Goal: Task Accomplishment & Management: Complete application form

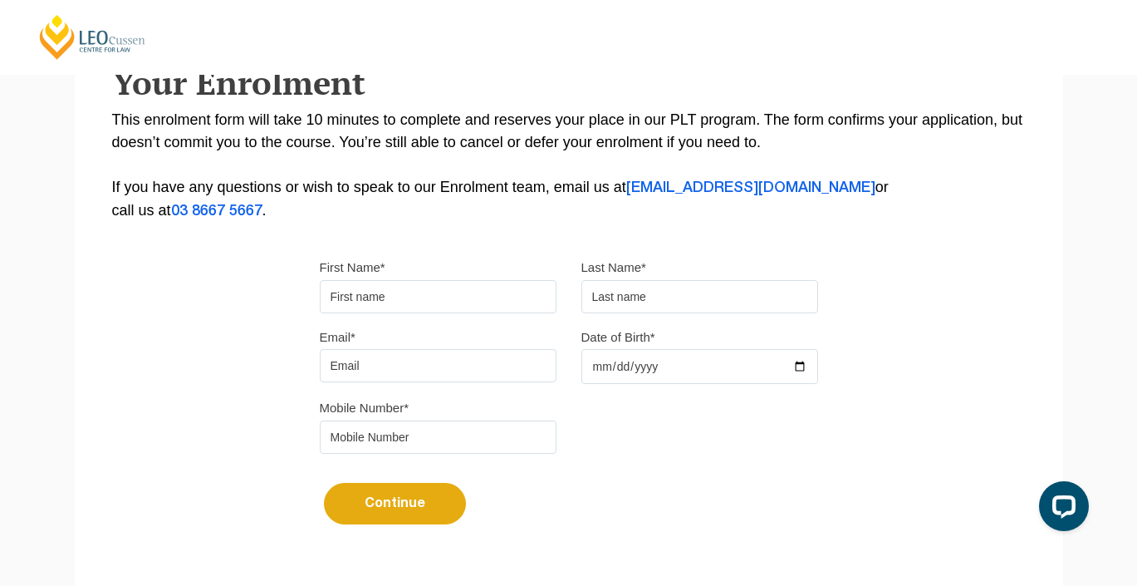
scroll to position [327, 0]
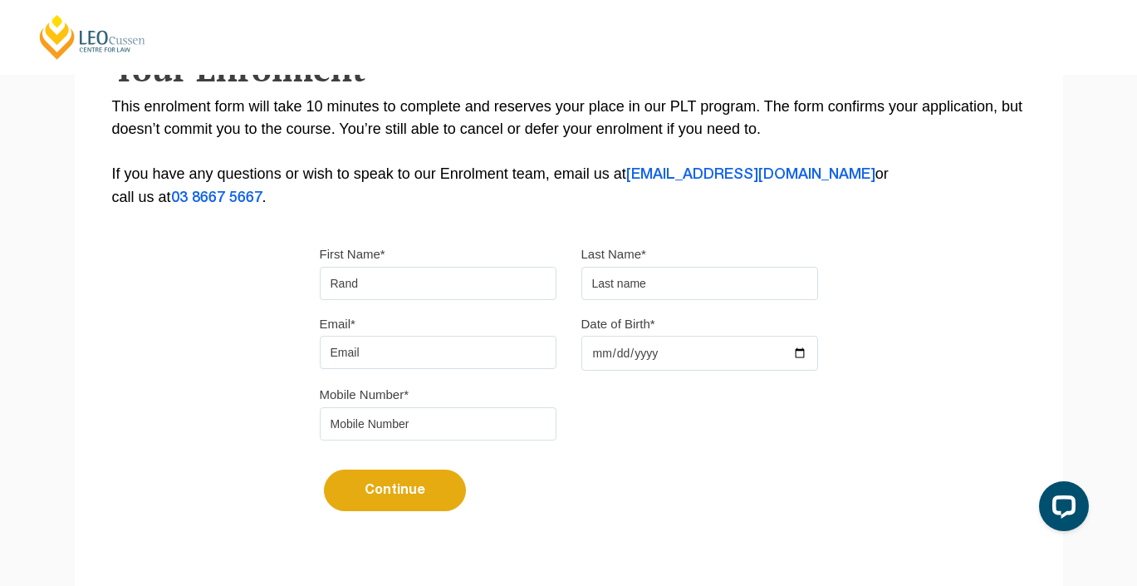
type input "Rand"
type input "[PERSON_NAME]"
type input "R"
type input "[EMAIL_ADDRESS][DOMAIN_NAME]"
click at [626, 371] on input "Date of Birth*" at bounding box center [700, 353] width 237 height 35
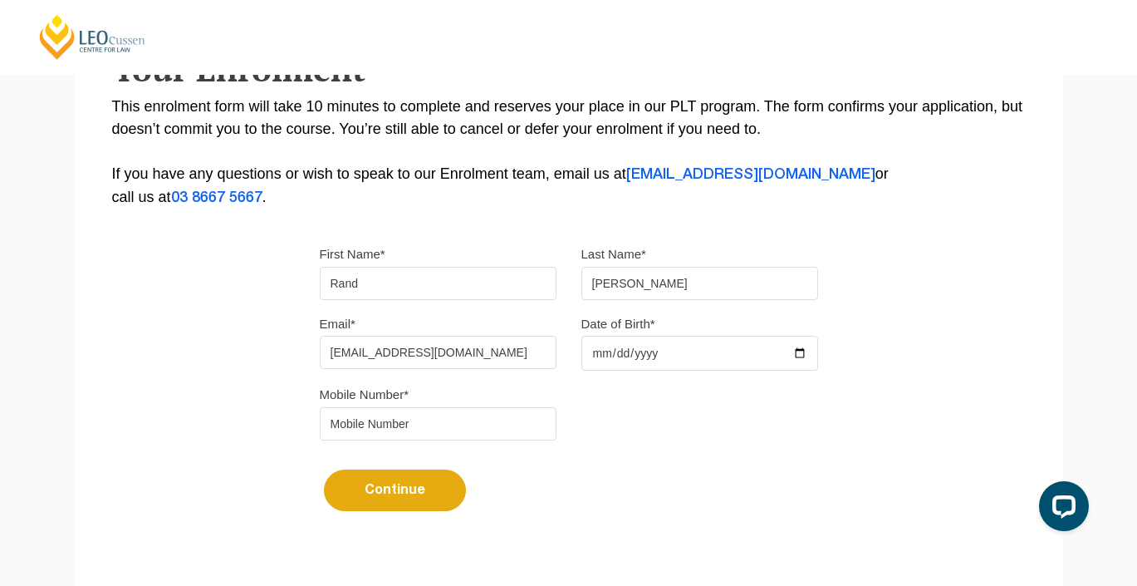
click at [621, 357] on input "Date of Birth*" at bounding box center [700, 353] width 237 height 35
click at [660, 350] on input "Date of Birth*" at bounding box center [700, 353] width 237 height 35
click at [653, 355] on input "Date of Birth*" at bounding box center [700, 353] width 237 height 35
type input "2002-08-17"
click at [812, 412] on div "Mobile Number*" at bounding box center [568, 418] width 523 height 70
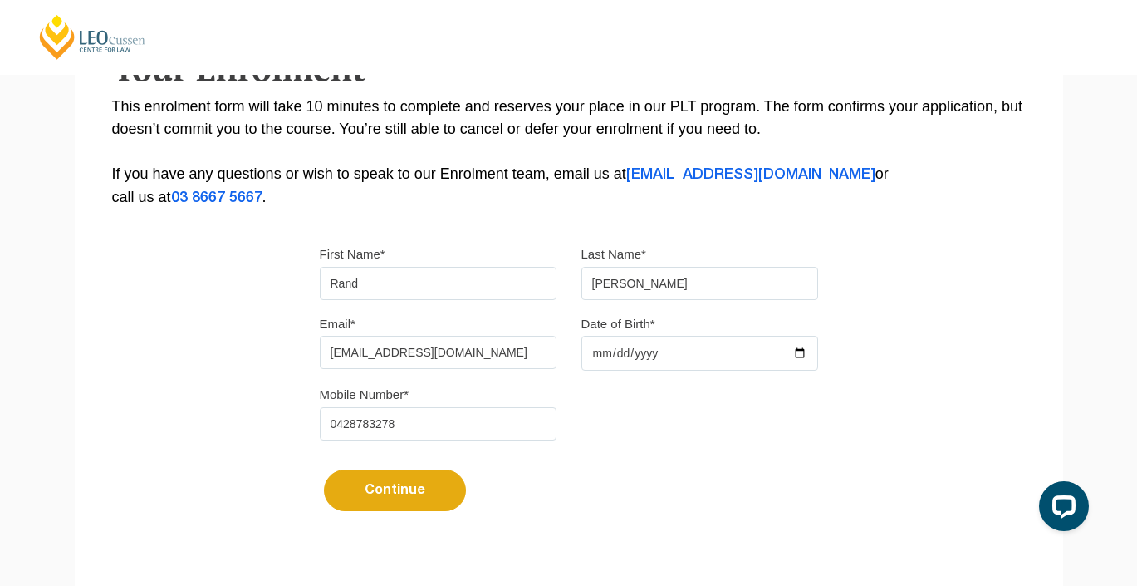
type input "0428783278"
click at [390, 502] on button "Continue" at bounding box center [395, 490] width 142 height 42
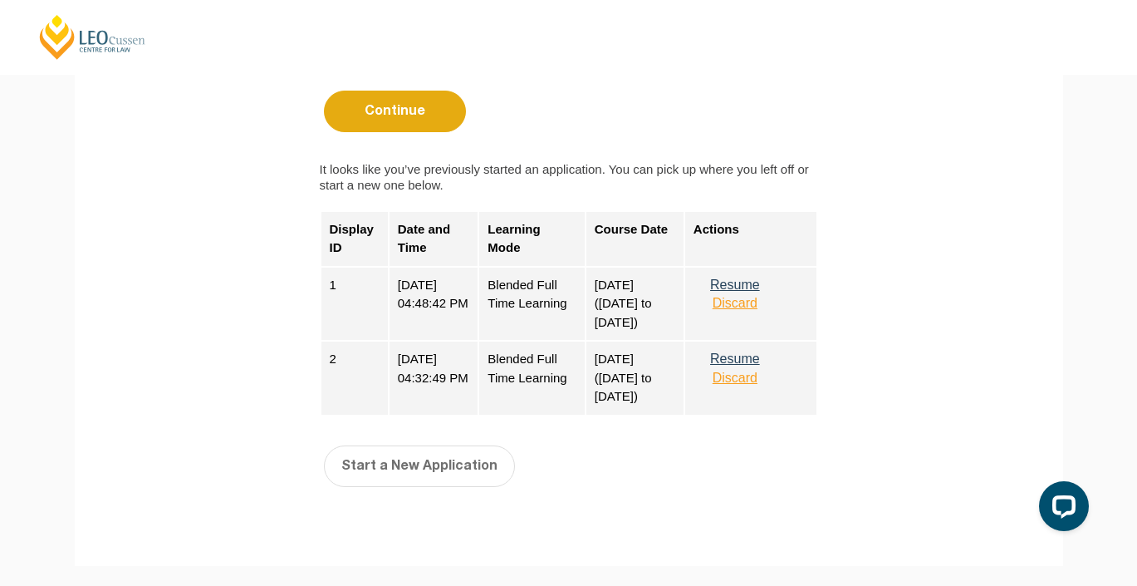
scroll to position [732, 0]
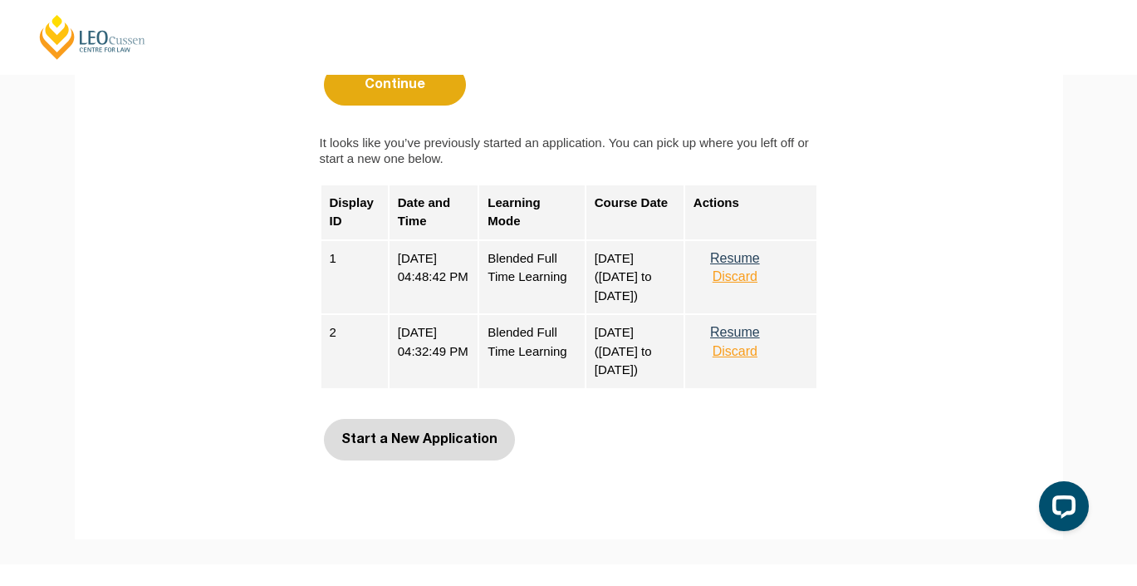
click at [392, 445] on button "Start a New Application" at bounding box center [419, 440] width 191 height 42
select select
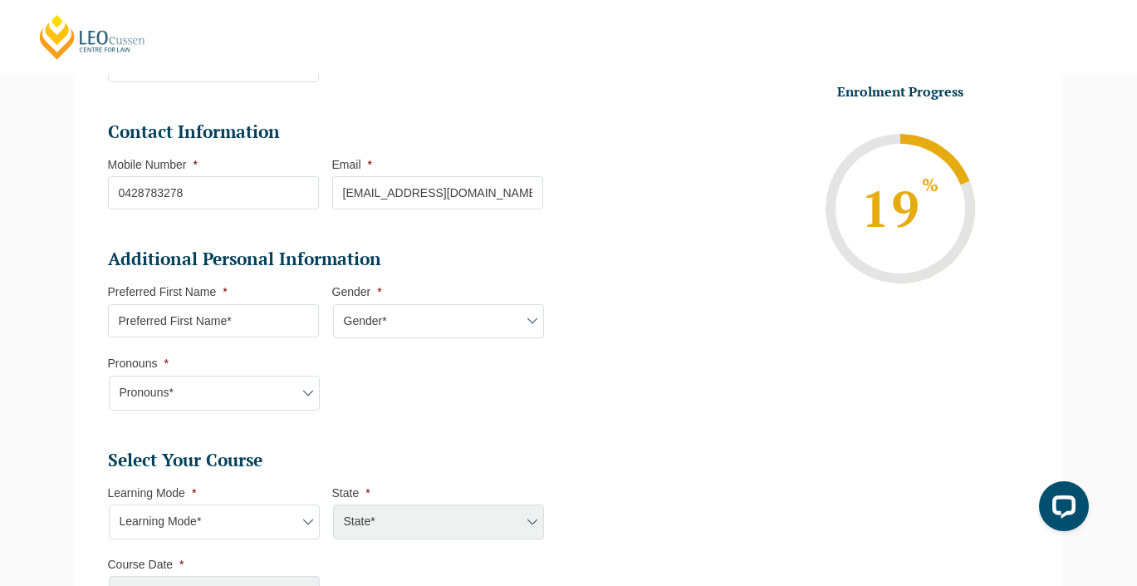
scroll to position [395, 0]
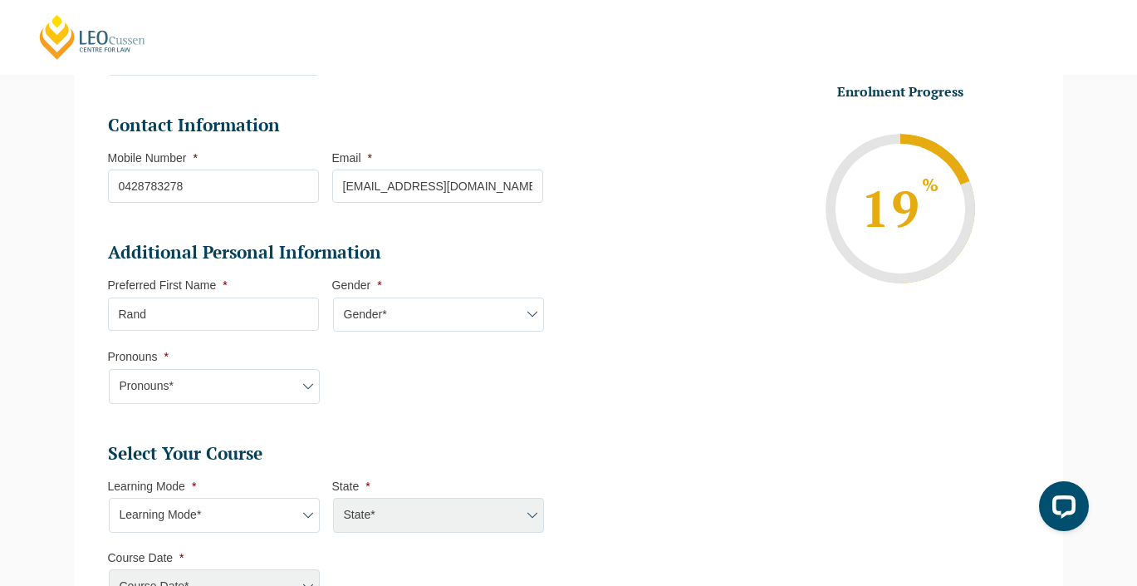
type input "Rand"
click at [352, 322] on select "Gender* Male Female Nonbinary Intersex Prefer not to disclose Other" at bounding box center [438, 314] width 211 height 35
select select "Female"
select select "She/Her/Hers"
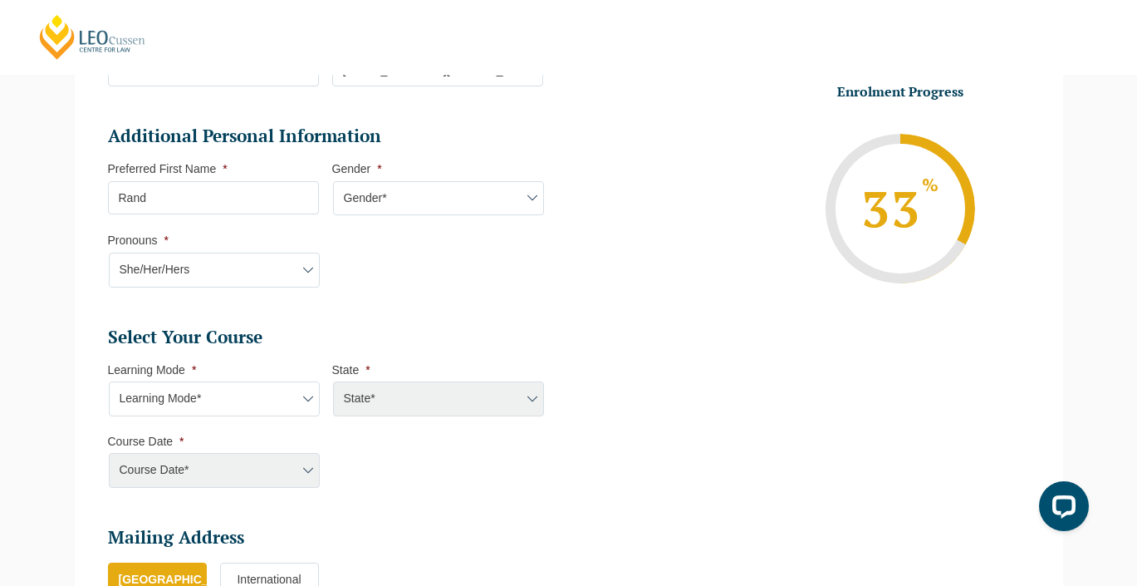
scroll to position [539, 0]
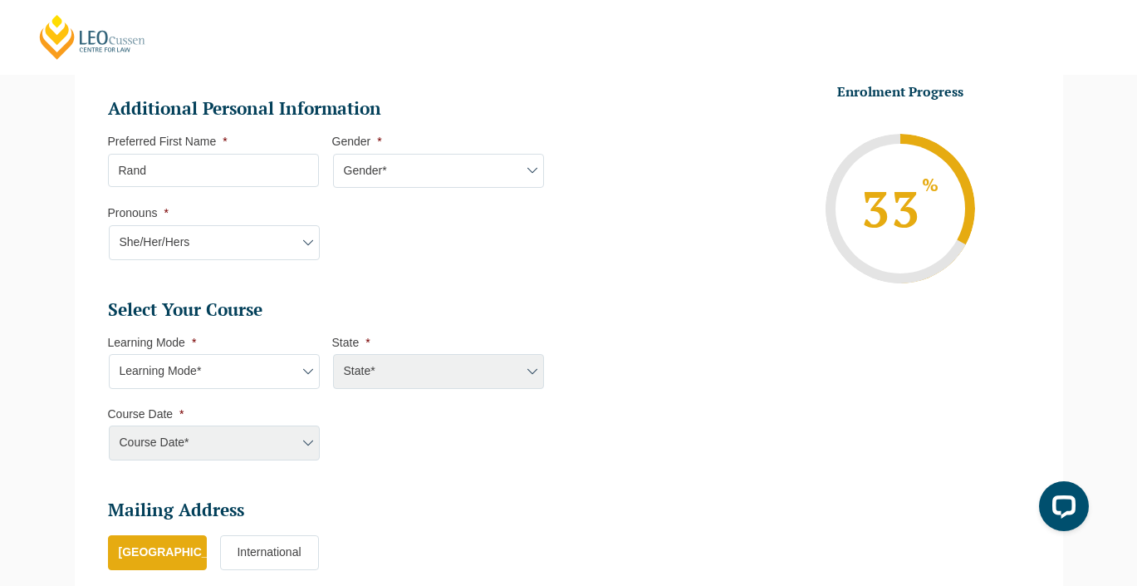
select select "Online Full Time Learning"
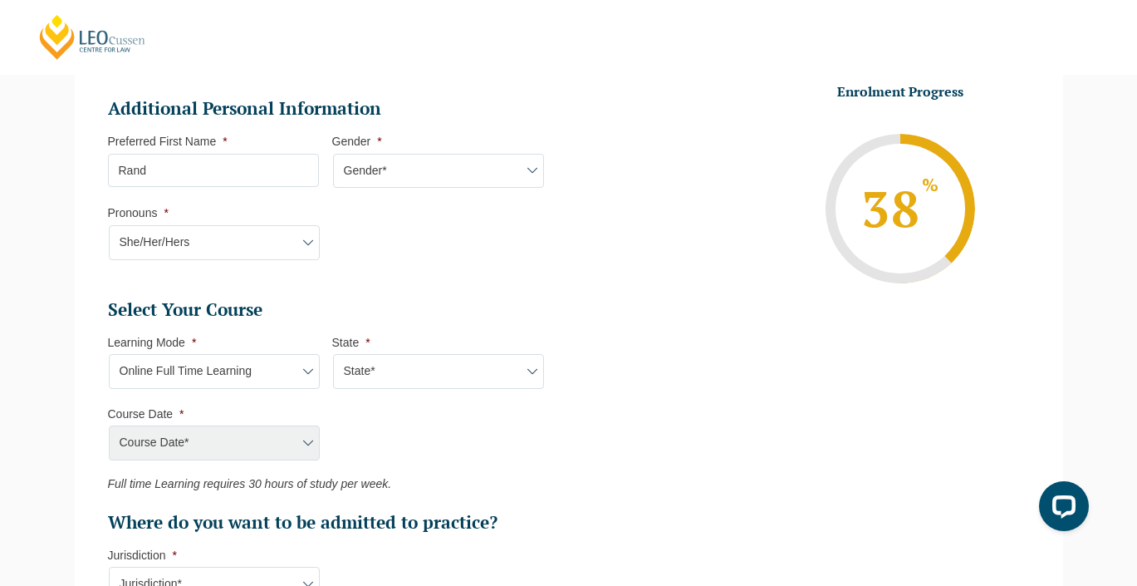
select select "National (ACT/NSW, VIC, QLD, SA, WA)"
select select "December 2025 (08-Dec-2025 to 16-May-2026)"
type input "Intake 11 December 2025 FT"
type input "Practical Legal Training (NAT)"
select select "NAT PLT (DEC) 2025 Full Time Online"
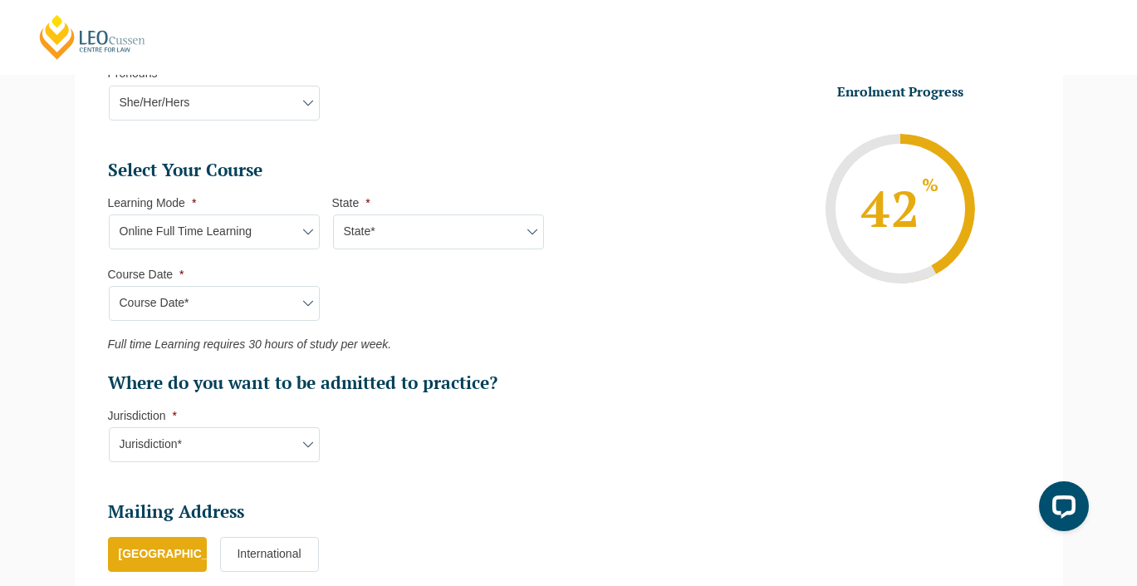
scroll to position [685, 0]
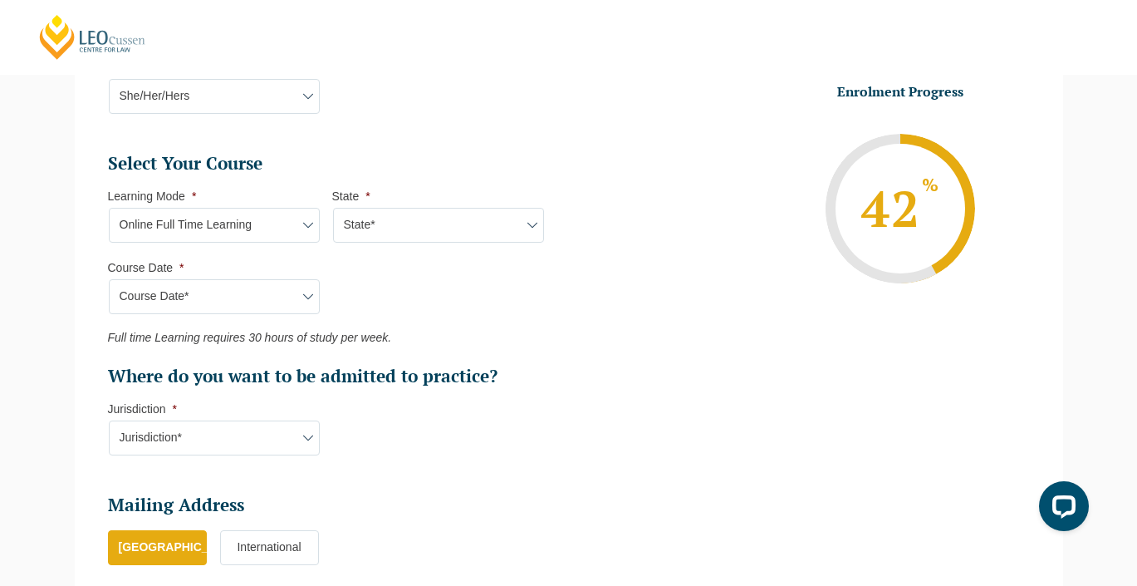
select select "VIC"
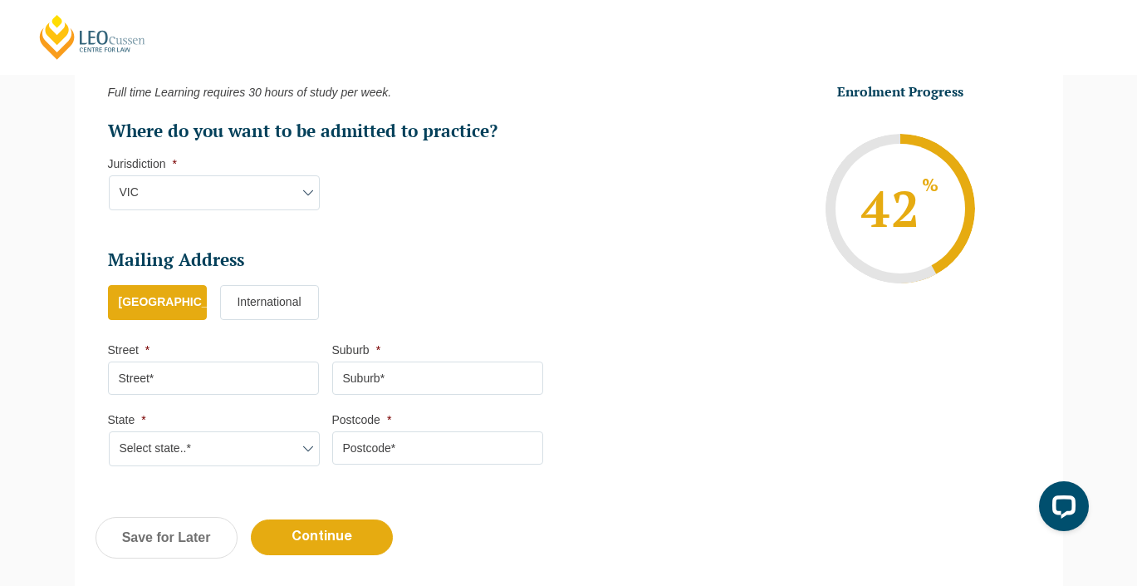
scroll to position [975, 0]
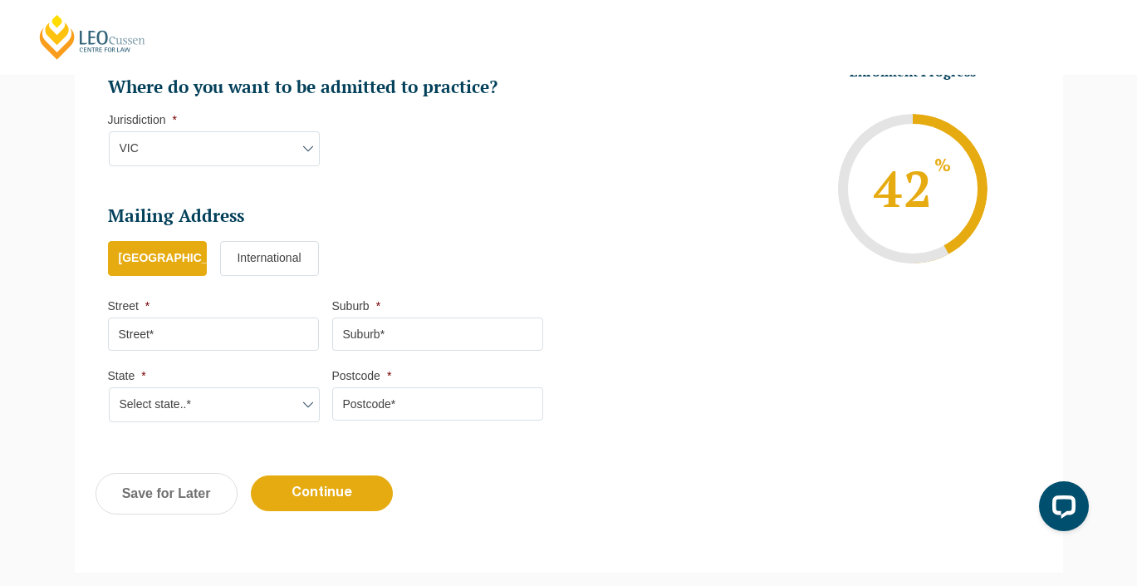
click at [253, 326] on input "Street *" at bounding box center [213, 333] width 211 height 33
type input "7 Brentwood Place"
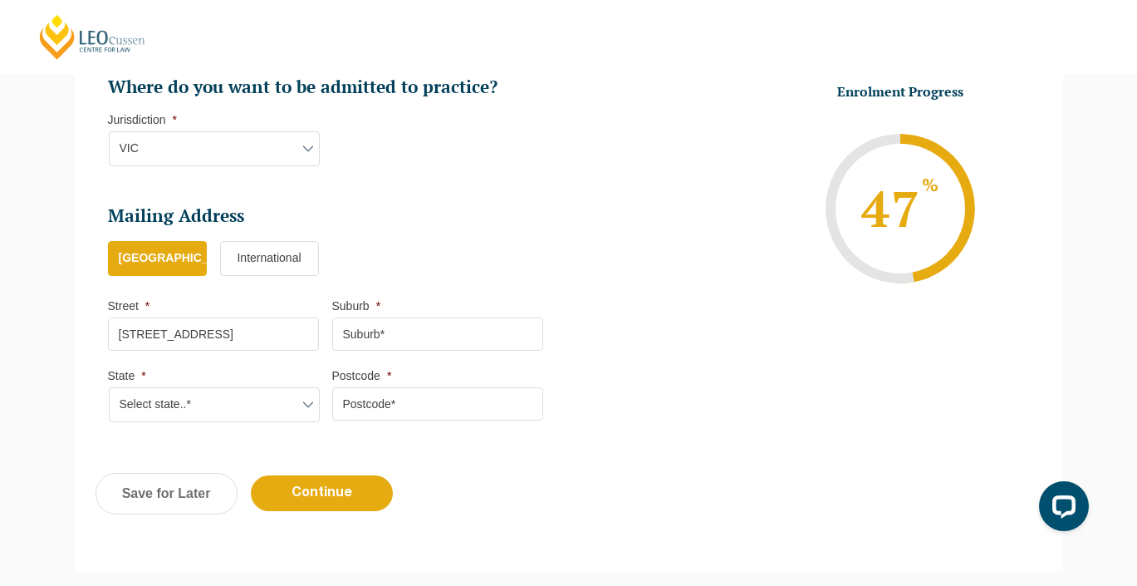
click at [366, 326] on input "Suburb *" at bounding box center [437, 333] width 211 height 33
type input "Roxburgh Park"
select select "VIC"
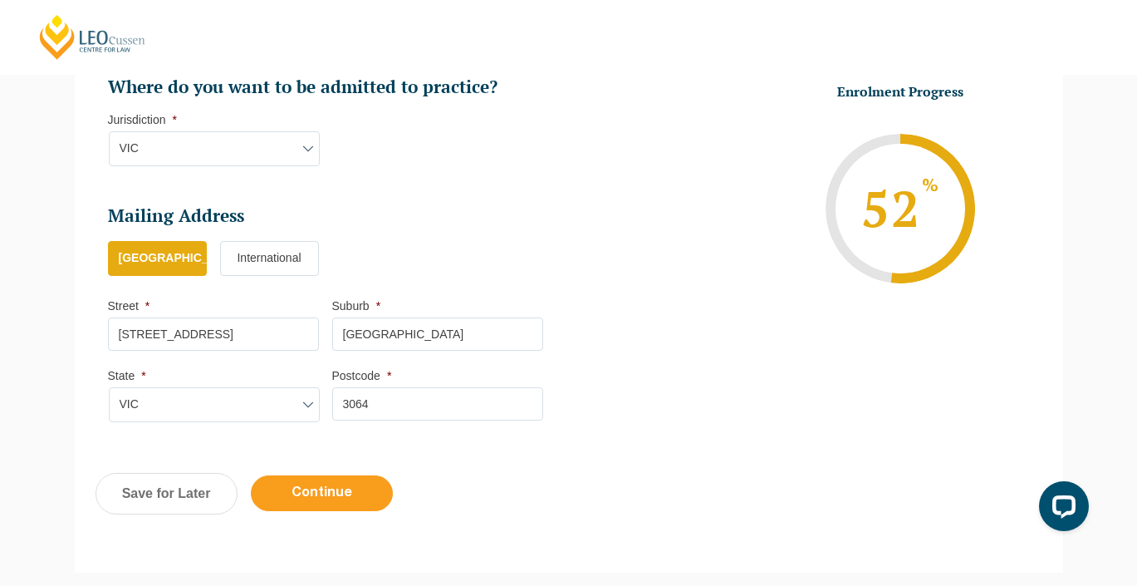
type input "3064"
click at [333, 485] on input "Continue" at bounding box center [322, 493] width 142 height 36
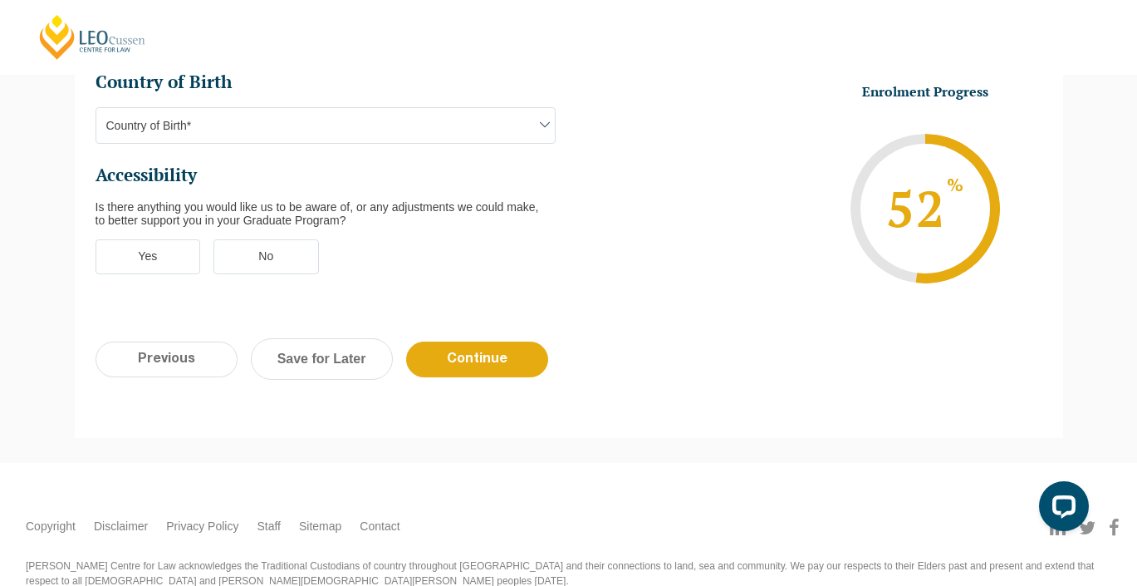
scroll to position [0, 0]
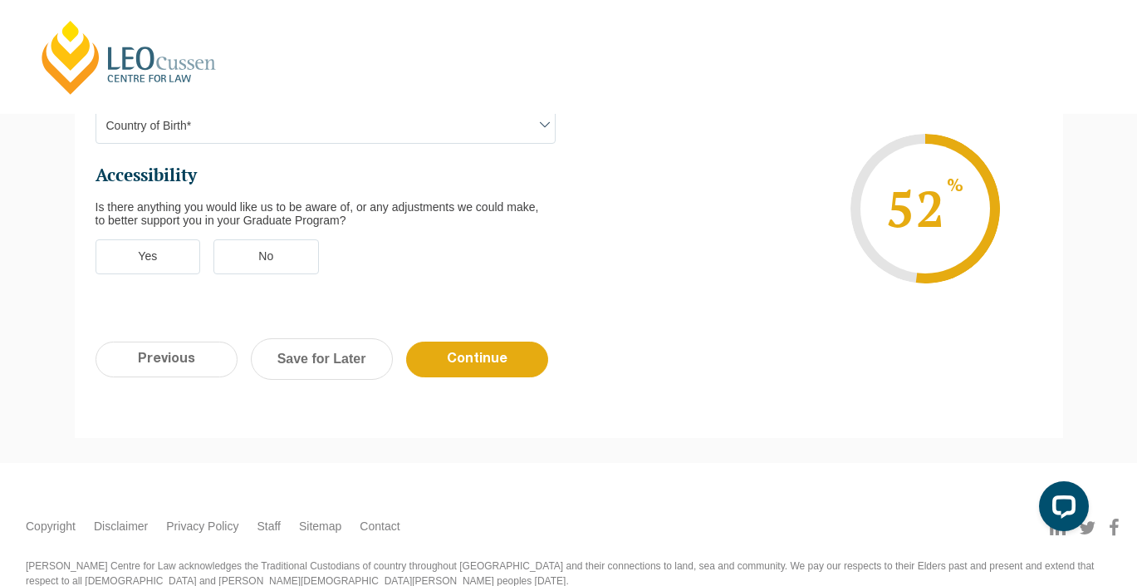
click at [280, 239] on label "No" at bounding box center [267, 256] width 106 height 35
click at [0, 0] on input "No" at bounding box center [0, 0] width 0 height 0
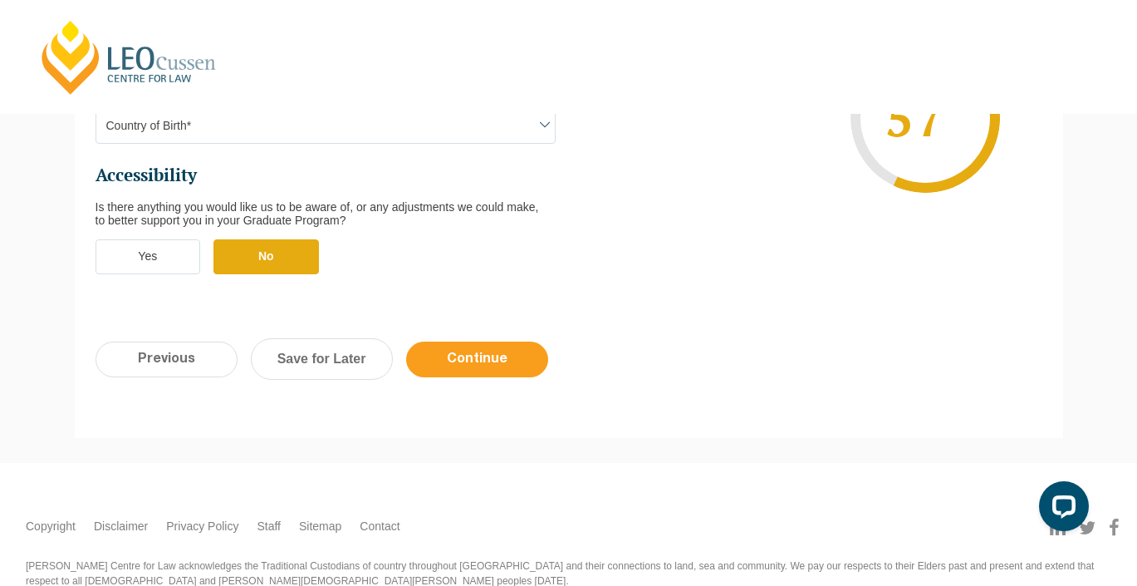
click at [472, 341] on input "Continue" at bounding box center [477, 359] width 142 height 36
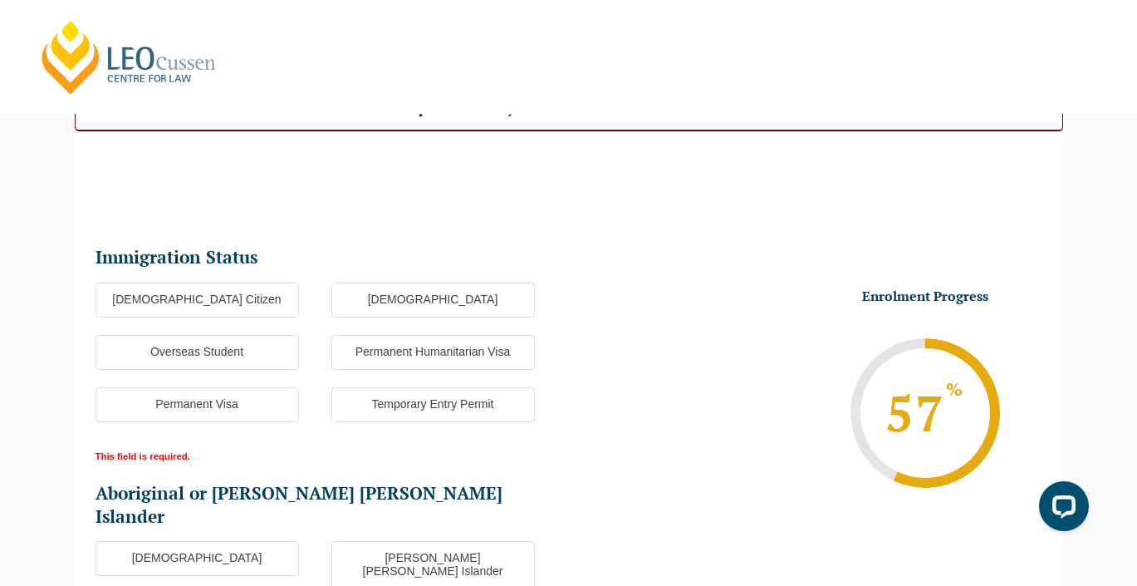
click at [274, 292] on label "Australian Citizen" at bounding box center [198, 299] width 204 height 35
click at [0, 0] on input "Australian Citizen" at bounding box center [0, 0] width 0 height 0
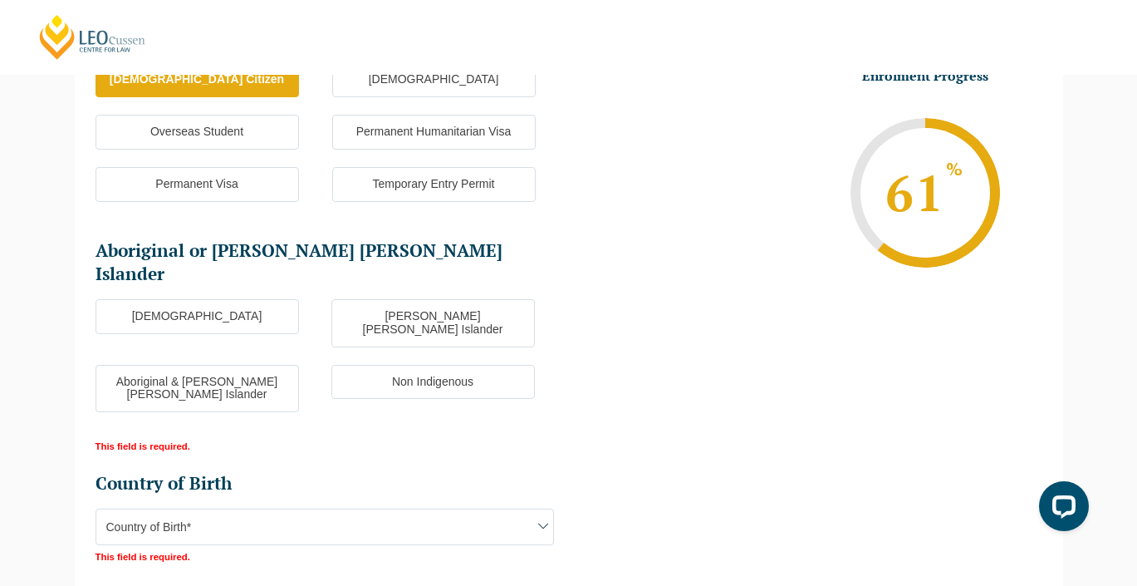
scroll to position [378, 0]
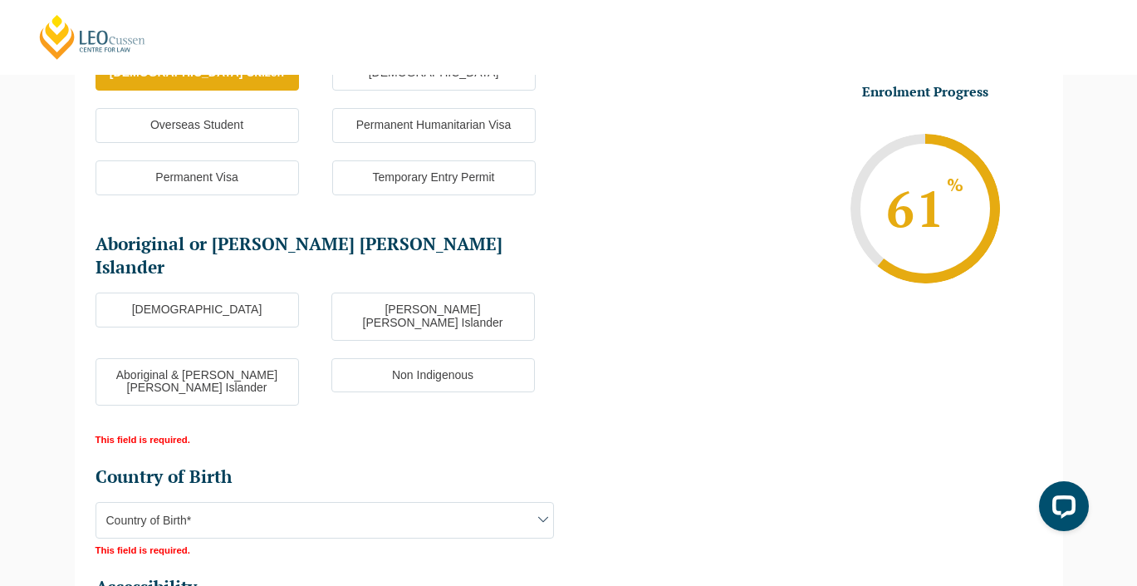
click at [391, 358] on label "Non Indigenous" at bounding box center [434, 375] width 204 height 35
click at [0, 0] on input "Non Indigenous" at bounding box center [0, 0] width 0 height 0
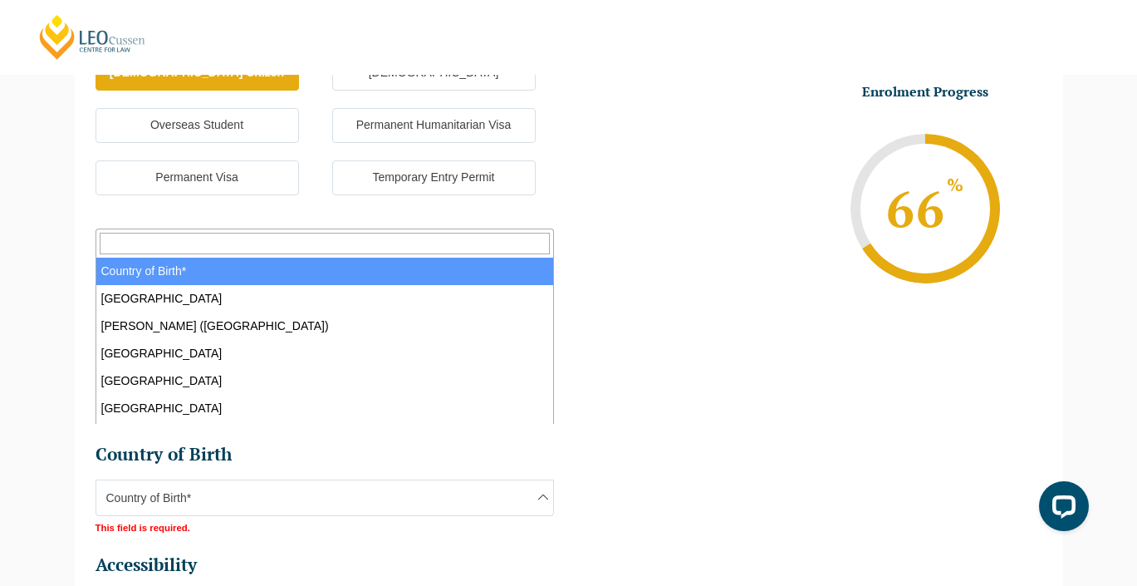
click at [268, 480] on span "Country of Birth*" at bounding box center [324, 497] width 457 height 35
click at [660, 292] on li "Enrolment Progress 66 % Form Progress Download Course Guide enrolment@leocussen…" at bounding box center [806, 208] width 474 height 250
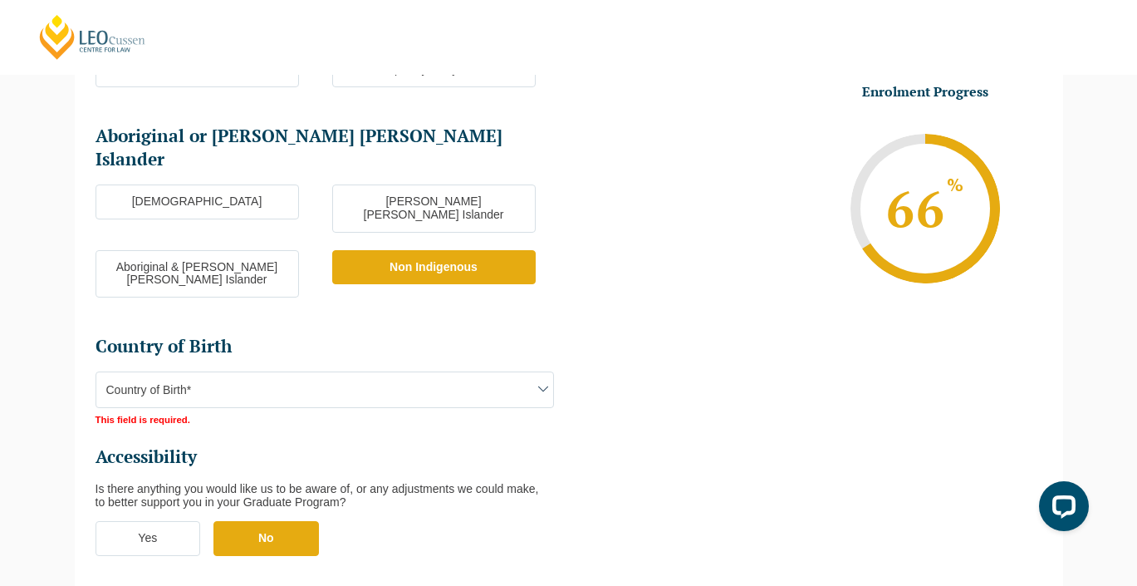
scroll to position [489, 0]
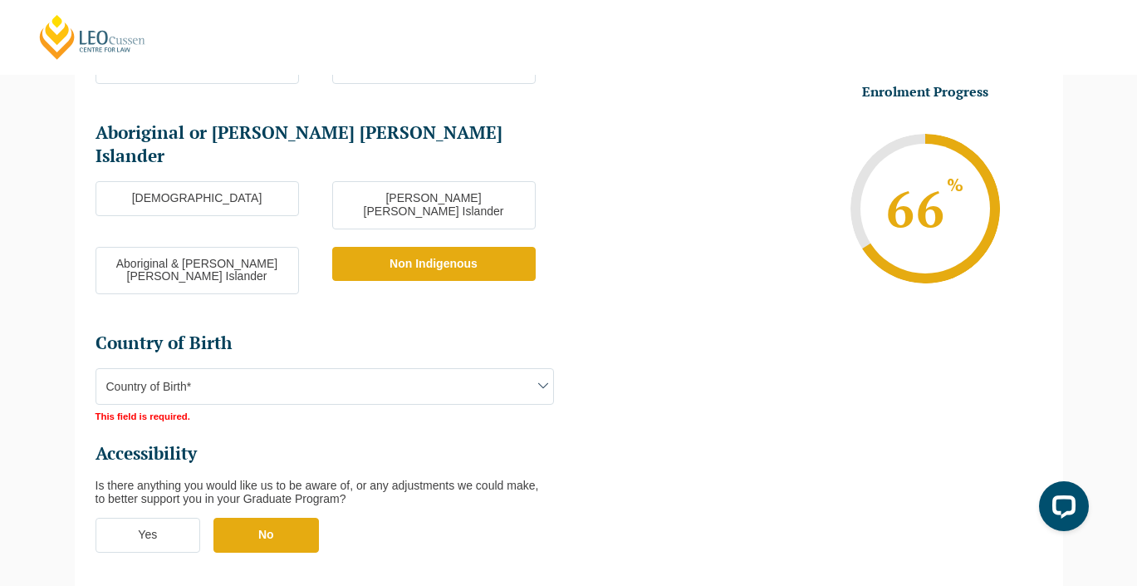
click at [417, 369] on span "Country of Birth*" at bounding box center [324, 386] width 457 height 35
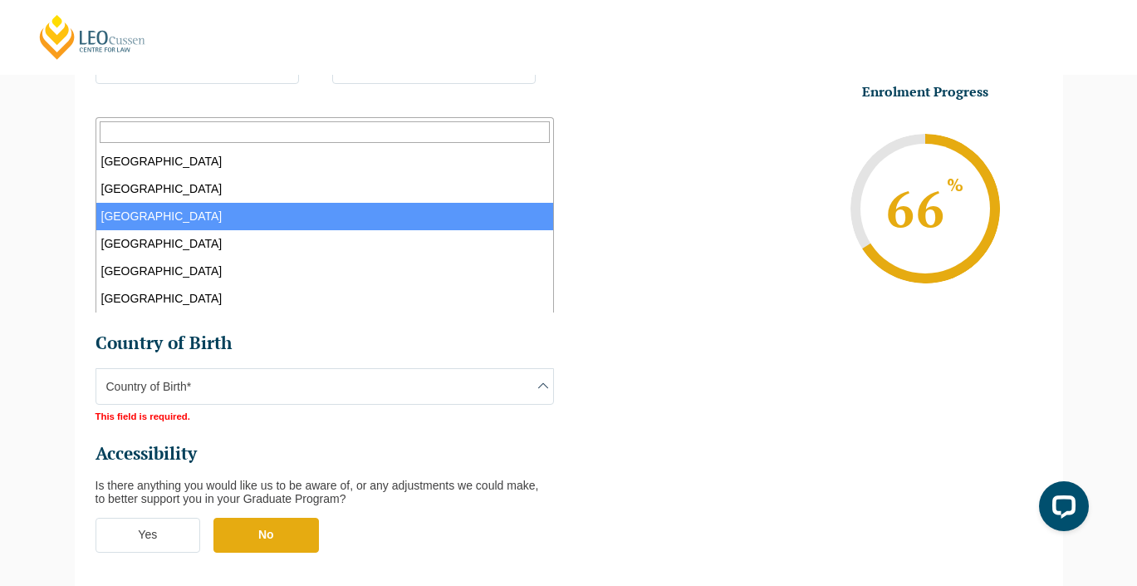
scroll to position [2830, 0]
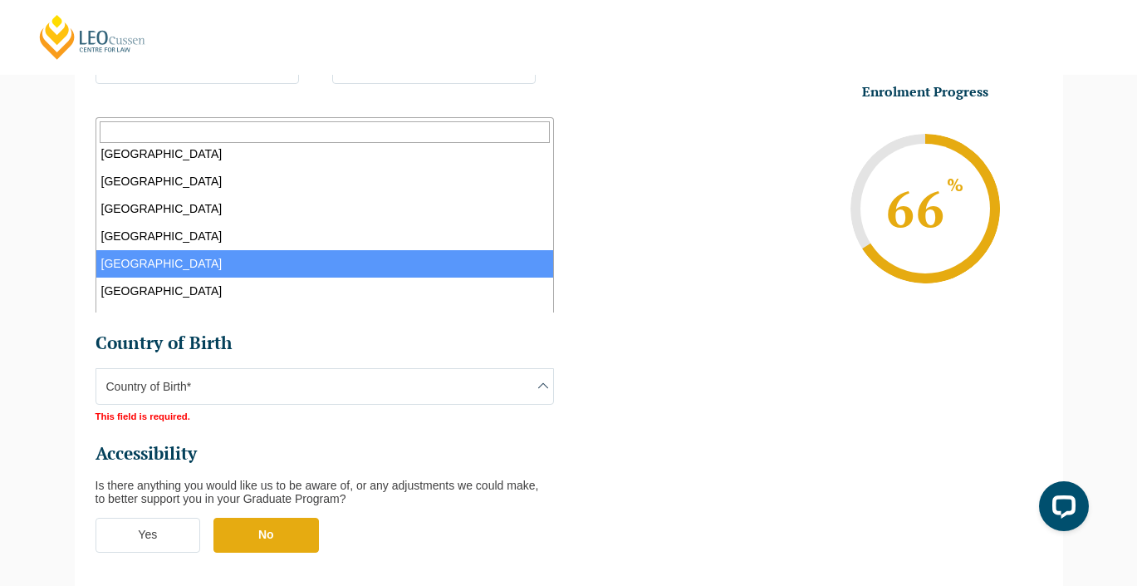
select select "Iraq 4204"
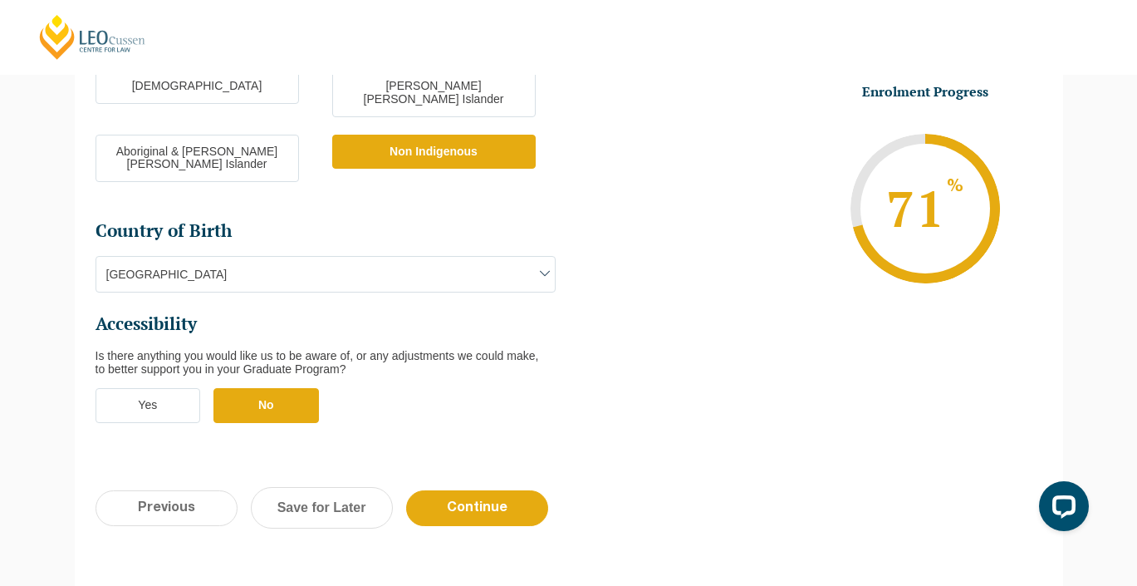
scroll to position [612, 0]
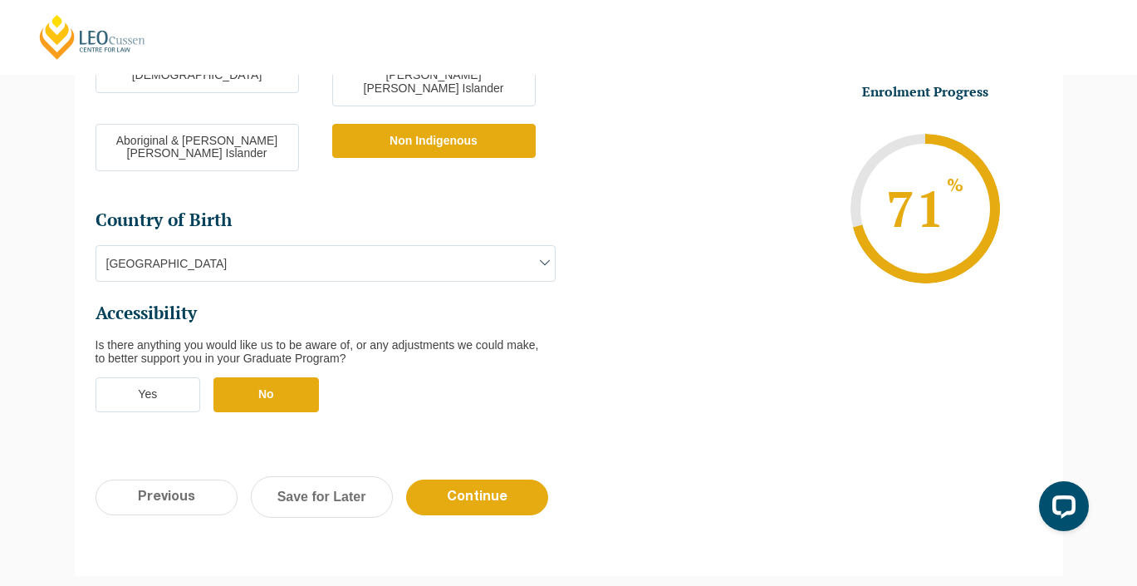
click at [278, 377] on label "No" at bounding box center [267, 394] width 106 height 35
click at [0, 0] on input "No" at bounding box center [0, 0] width 0 height 0
click at [447, 479] on input "Continue" at bounding box center [477, 497] width 142 height 36
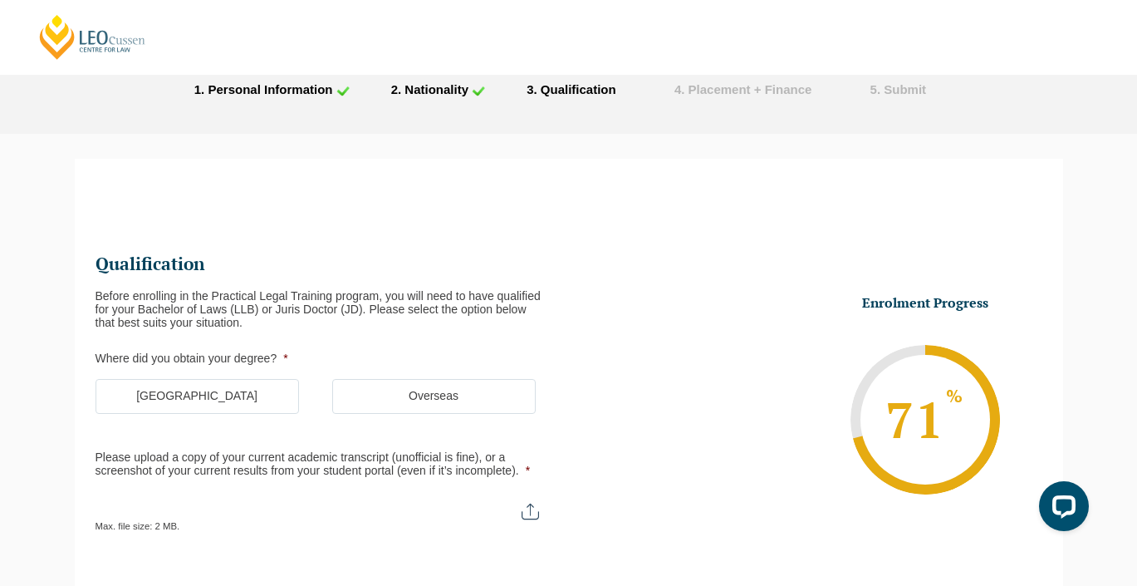
scroll to position [86, 0]
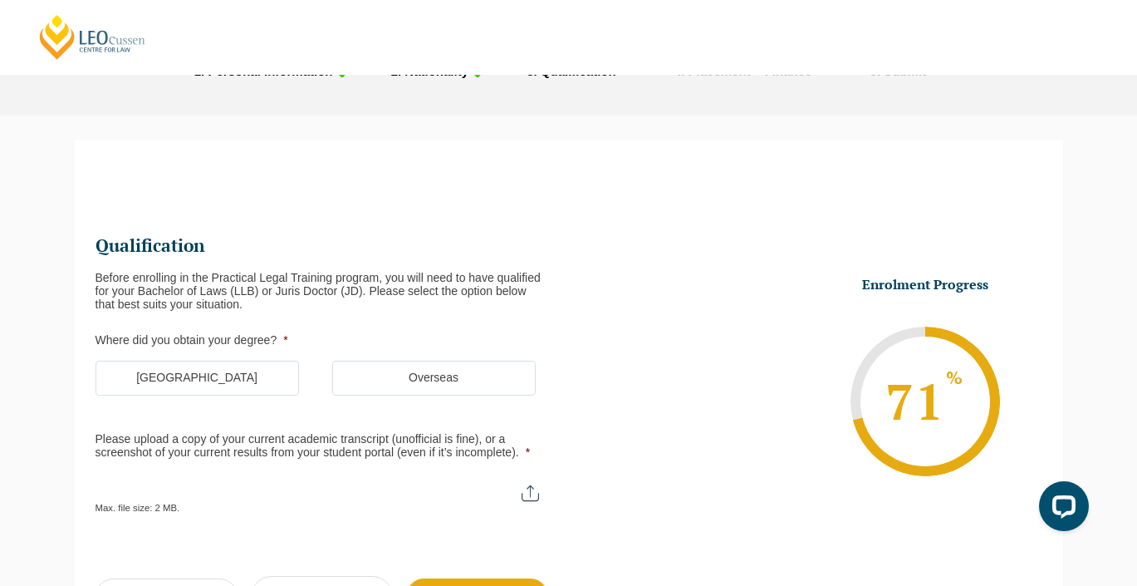
click at [283, 380] on label "Australia" at bounding box center [198, 378] width 204 height 35
click at [0, 0] on input "Australia" at bounding box center [0, 0] width 0 height 0
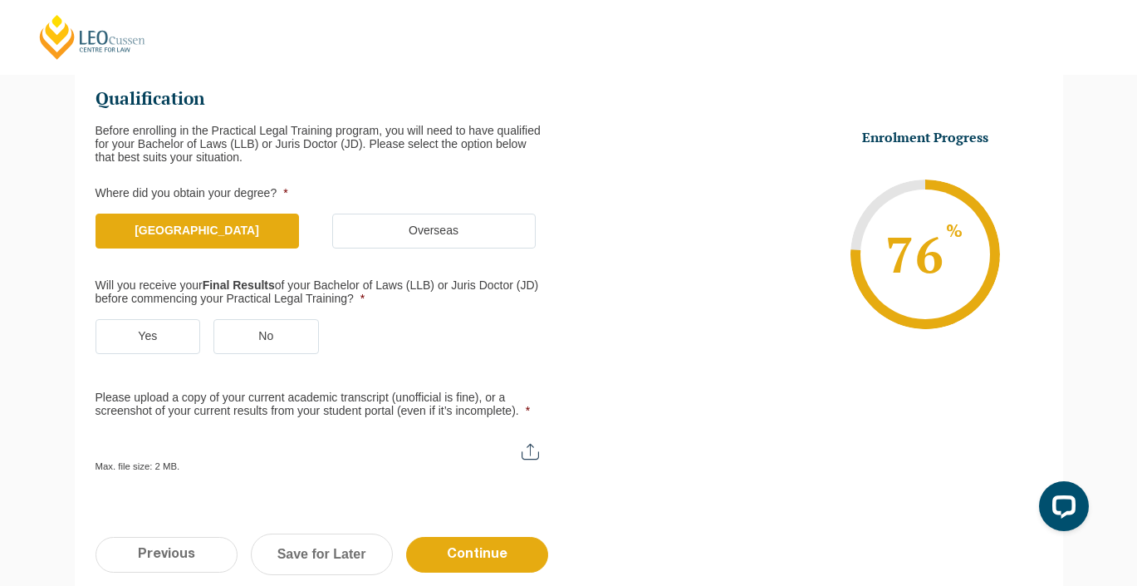
scroll to position [234, 0]
click at [278, 342] on label "No" at bounding box center [267, 335] width 106 height 35
click at [0, 0] on input "No" at bounding box center [0, 0] width 0 height 0
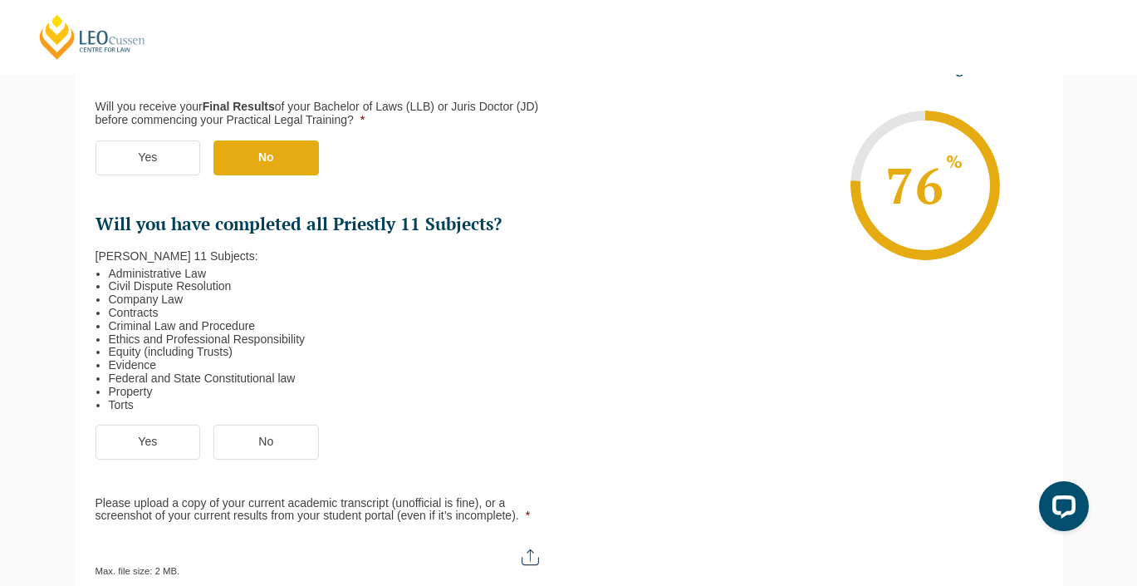
scroll to position [415, 0]
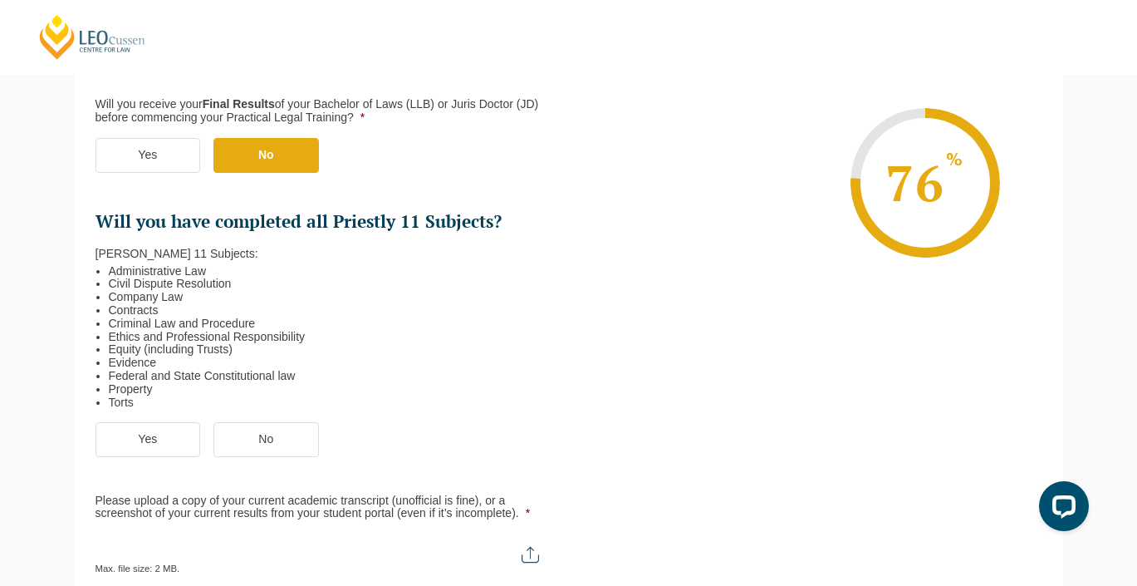
click at [161, 436] on label "Yes" at bounding box center [149, 439] width 106 height 35
click at [0, 0] on input "Yes" at bounding box center [0, 0] width 0 height 0
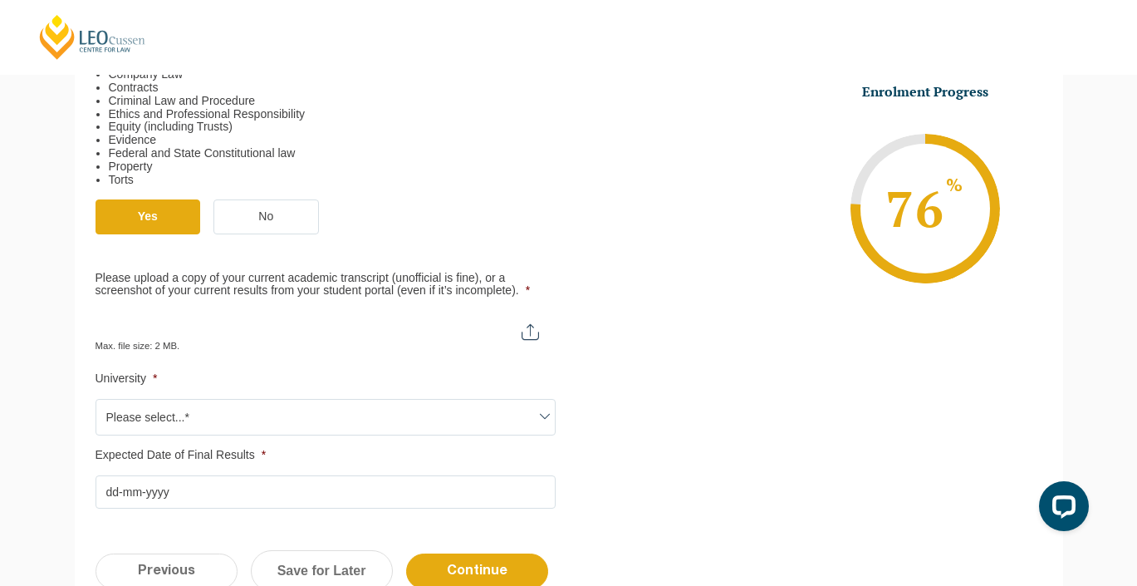
scroll to position [655, 0]
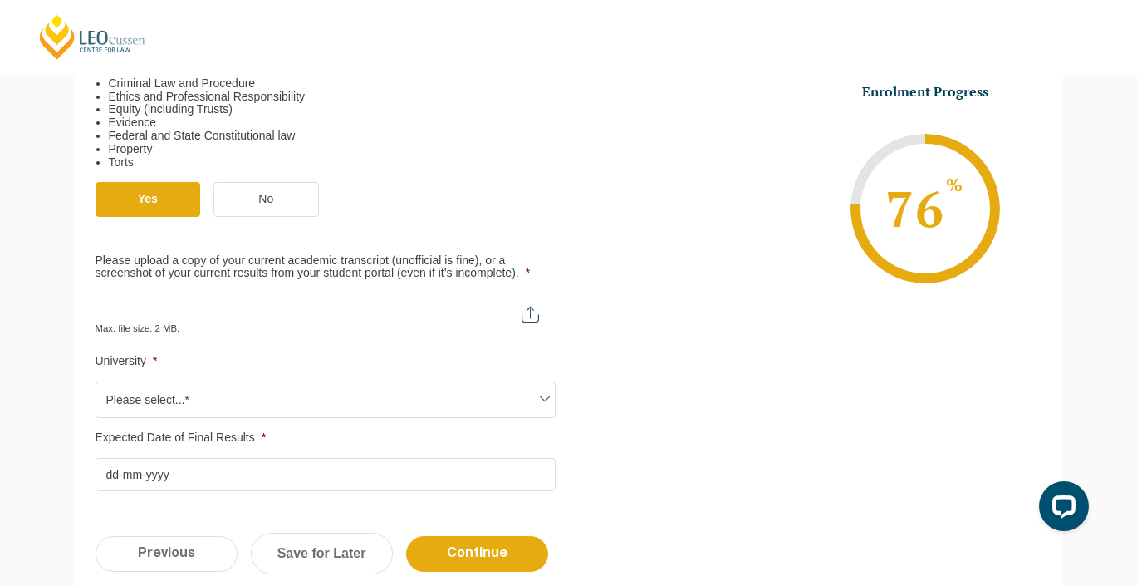
click at [530, 305] on input "Please upload a copy of your current academic transcript (unofficial is fine), …" at bounding box center [326, 307] width 460 height 28
type input "C:\fakepath\unofficial transcript.pdf"
click at [489, 404] on span "Please select...*" at bounding box center [325, 399] width 459 height 35
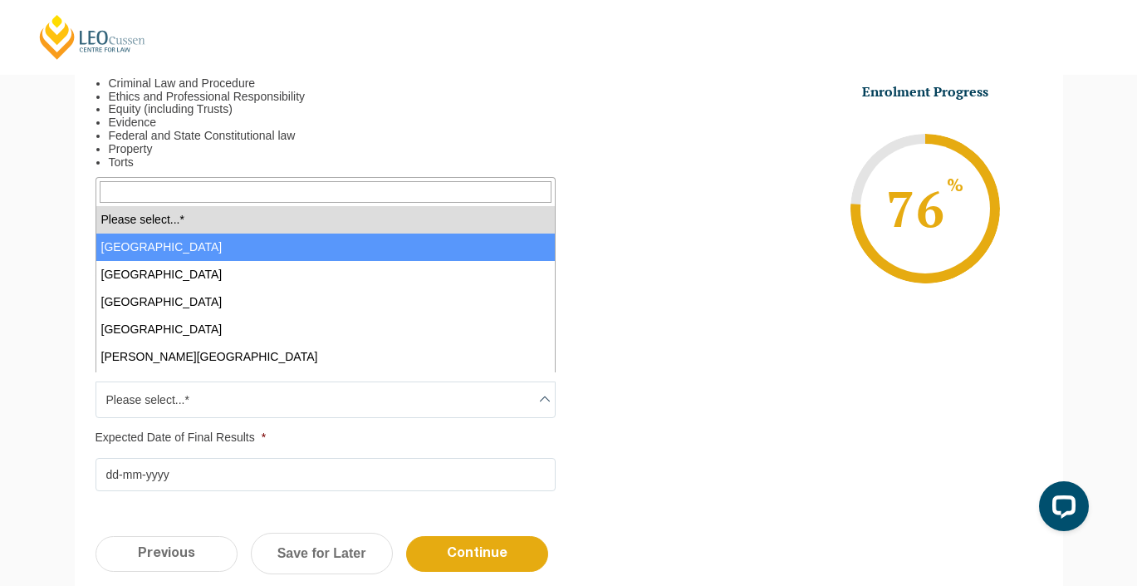
select select "Australian Catholic University"
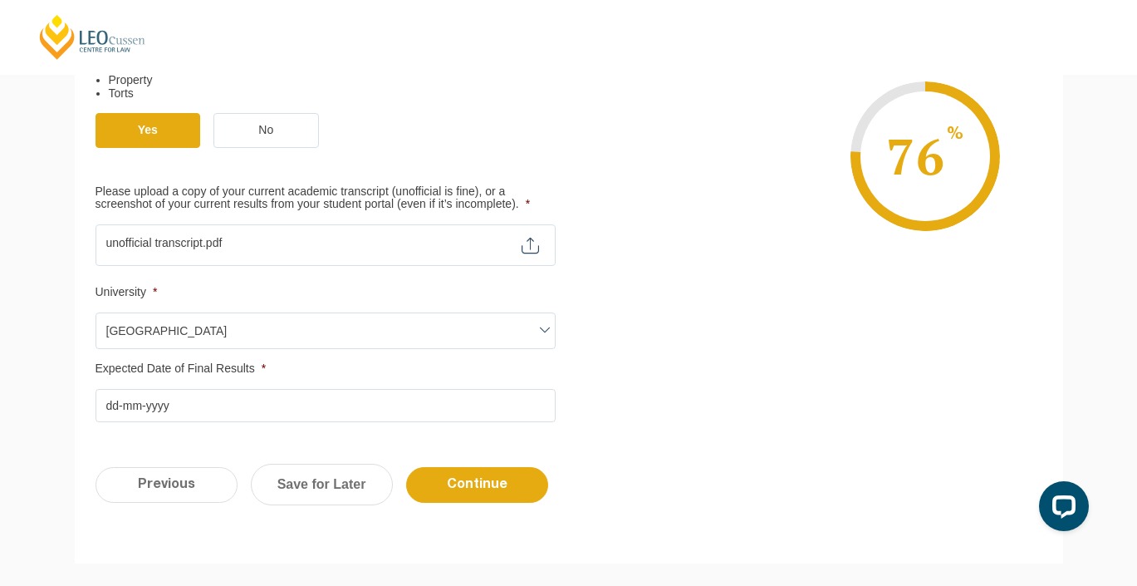
scroll to position [734, 0]
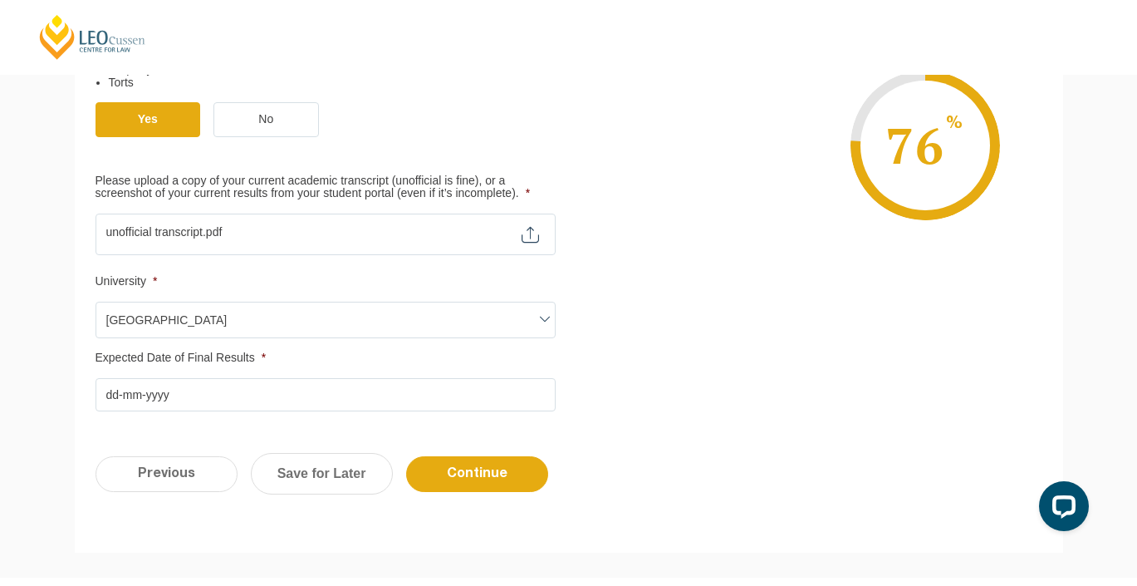
click at [342, 395] on input "Expected Date of Final Results *" at bounding box center [326, 394] width 460 height 33
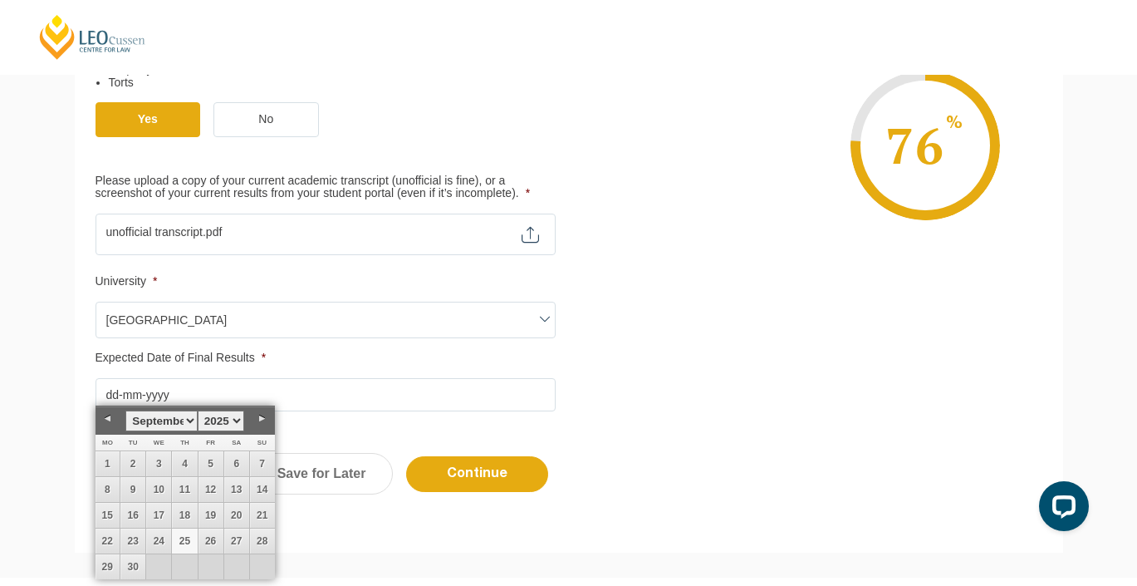
click at [262, 415] on link "Next" at bounding box center [262, 418] width 25 height 25
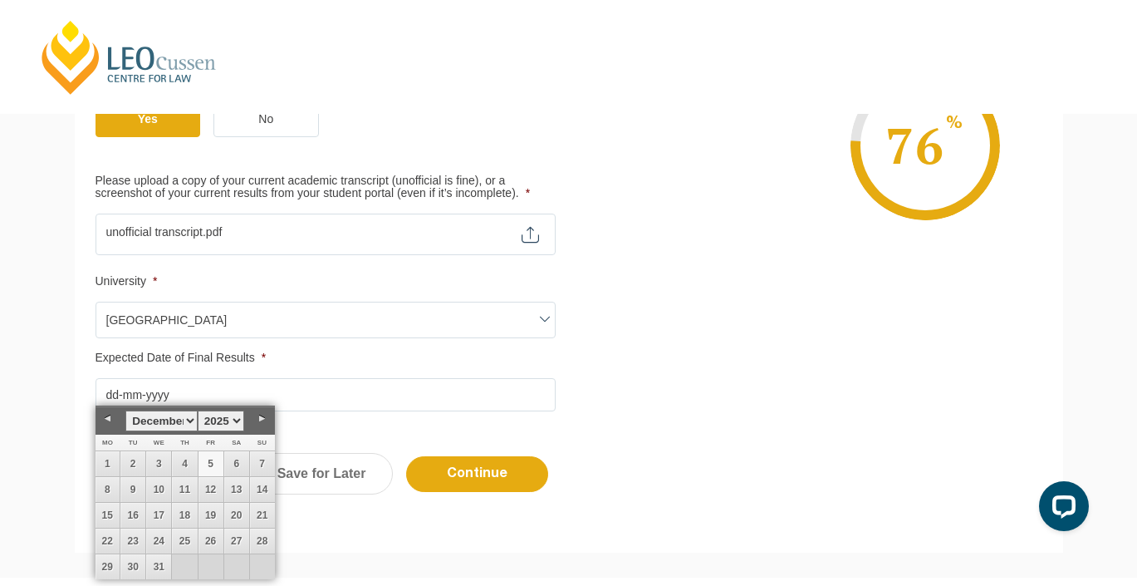
click at [211, 459] on link "5" at bounding box center [211, 463] width 25 height 25
type input "05-12-2025"
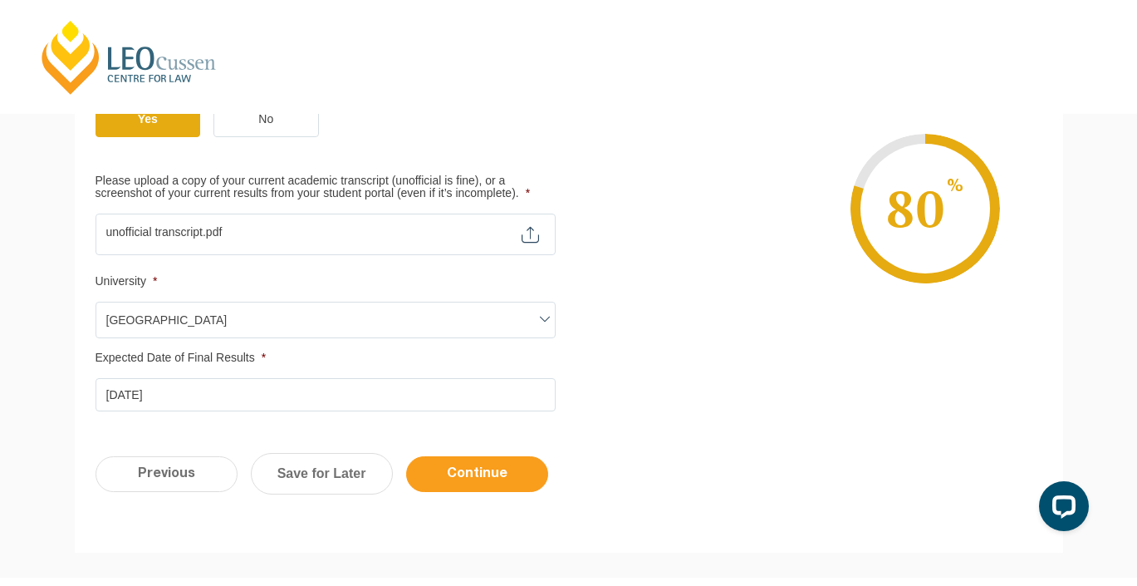
click at [428, 456] on input "Continue" at bounding box center [477, 474] width 142 height 36
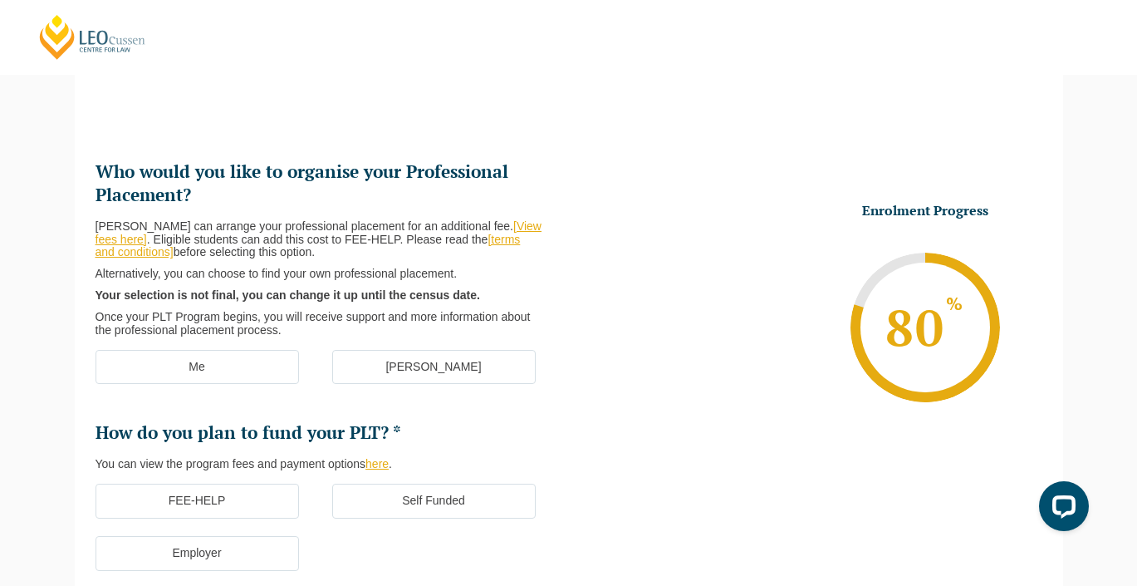
scroll to position [169, 0]
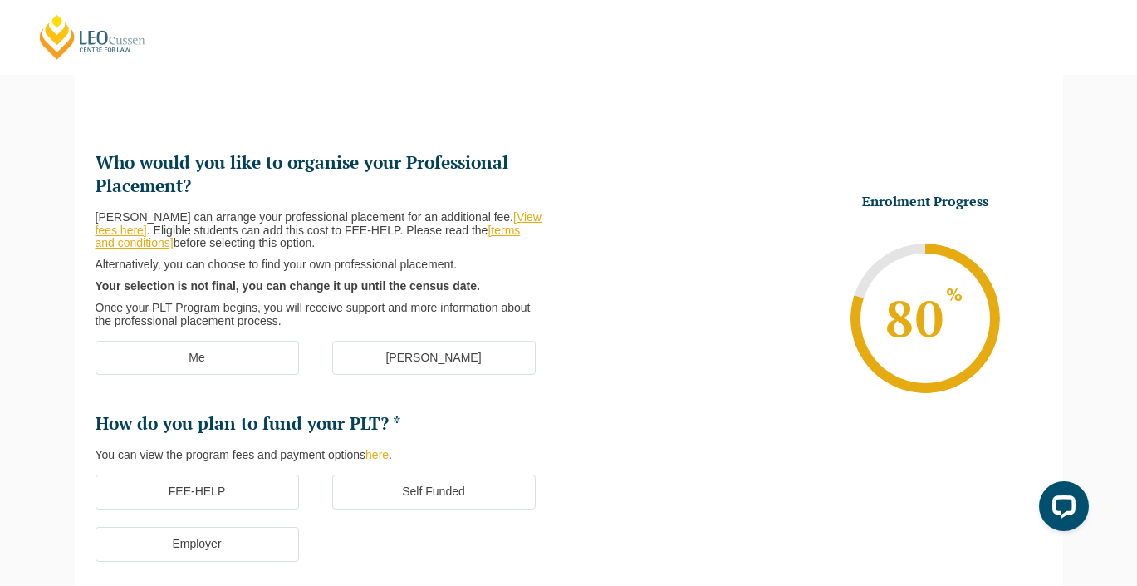
click at [370, 346] on label "[PERSON_NAME]" at bounding box center [434, 358] width 204 height 35
click at [0, 0] on input "[PERSON_NAME]" at bounding box center [0, 0] width 0 height 0
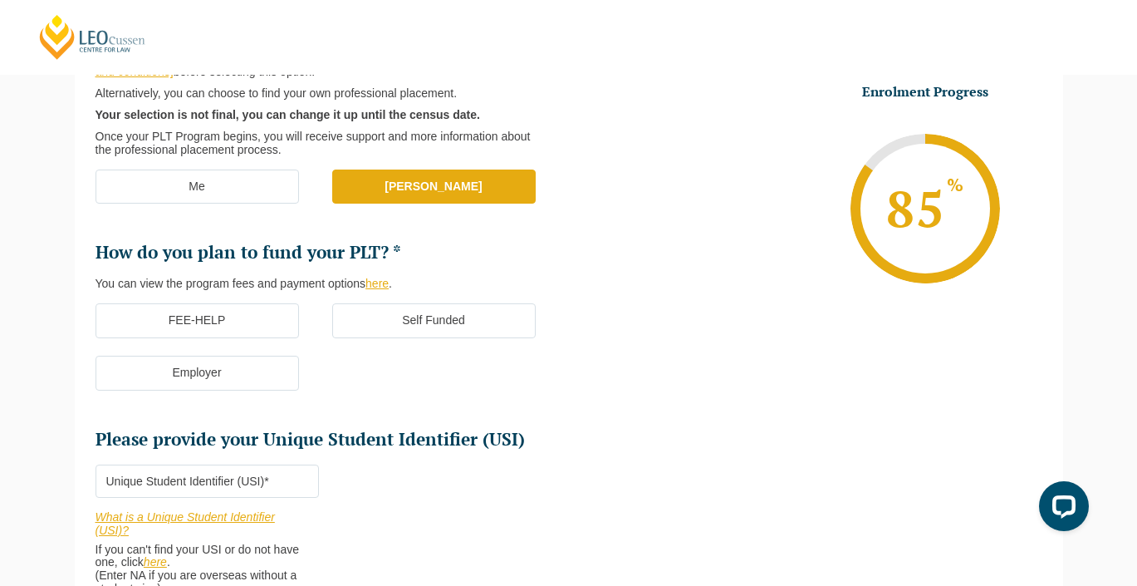
scroll to position [346, 0]
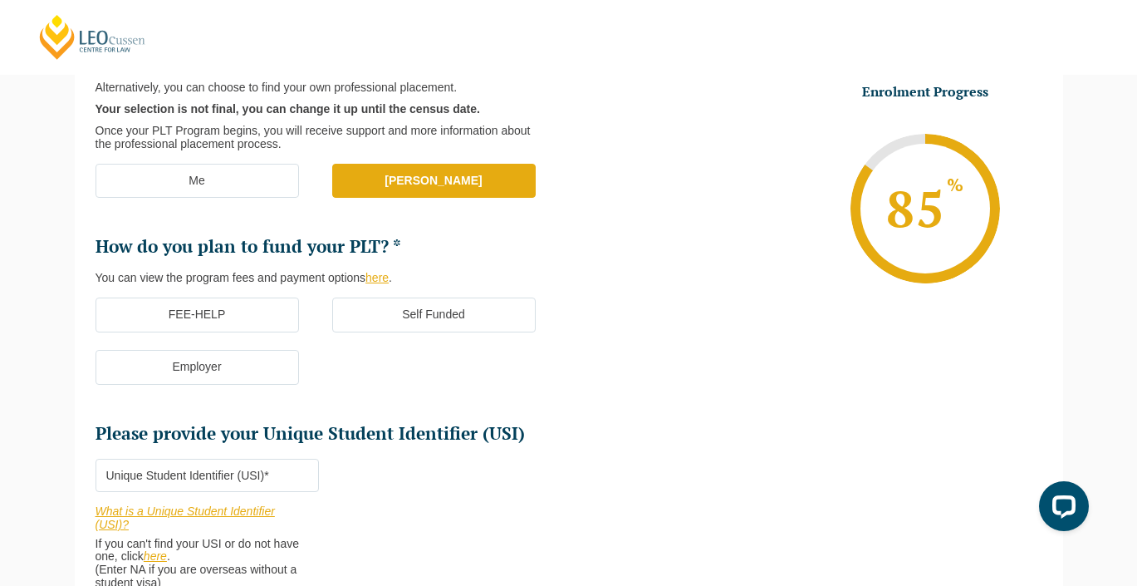
click at [283, 305] on label "FEE-HELP" at bounding box center [198, 314] width 204 height 35
click at [0, 0] on input "FEE-HELP" at bounding box center [0, 0] width 0 height 0
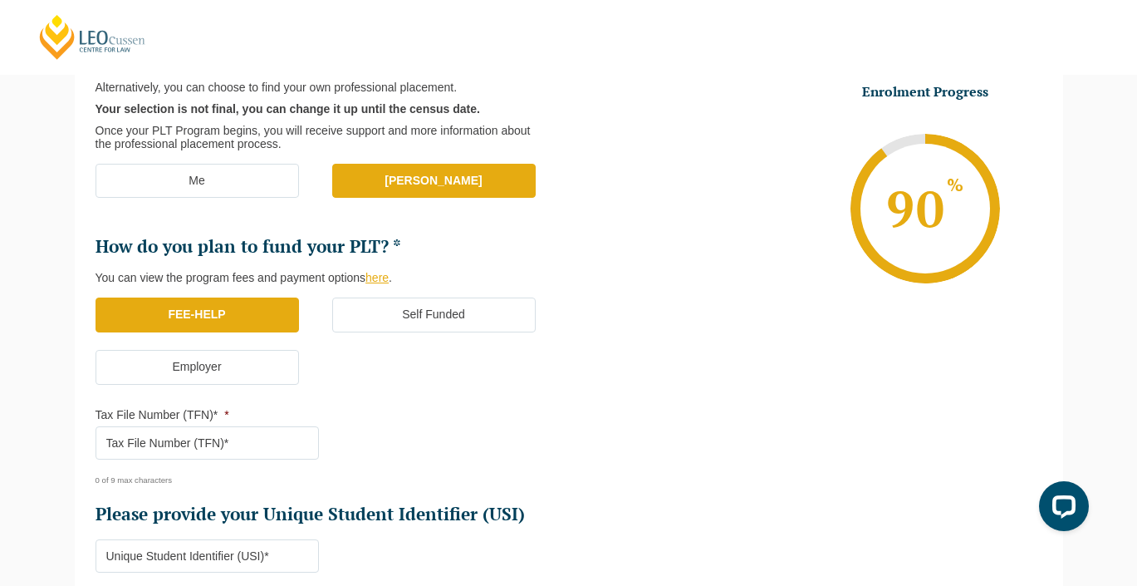
click at [258, 441] on input "Tax File Number (TFN)* *" at bounding box center [207, 442] width 223 height 33
paste input "5066479"
type input "5"
click at [152, 439] on input "Tax File Number (TFN)* *" at bounding box center [207, 442] width 223 height 33
paste input "506647967"
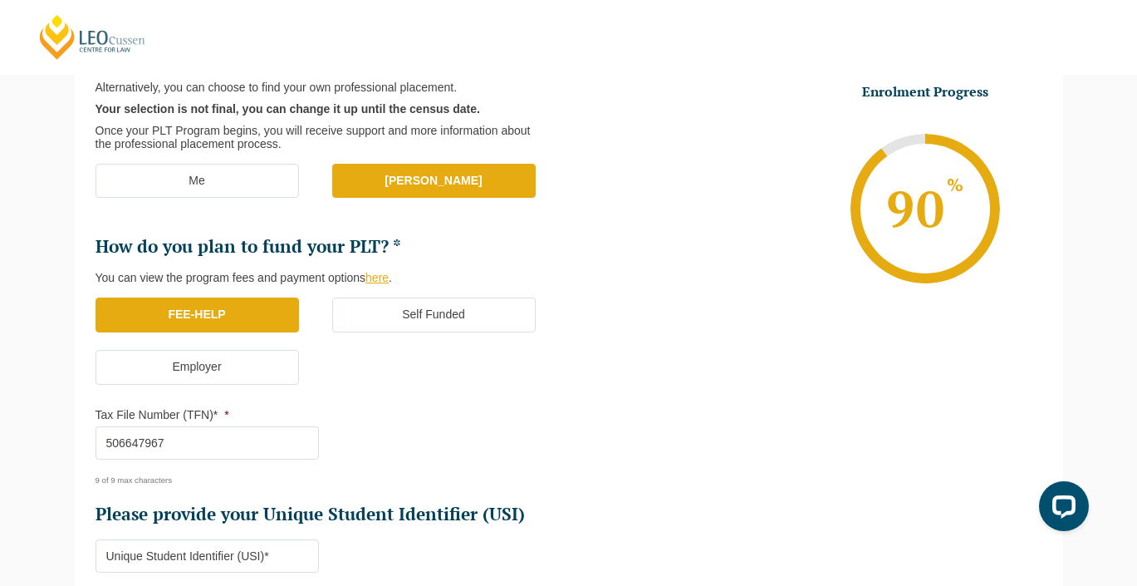
type input "506647967"
click at [403, 437] on ul "Who would you like to organise your Professional Placement? Leo Cussen can arra…" at bounding box center [333, 250] width 474 height 552
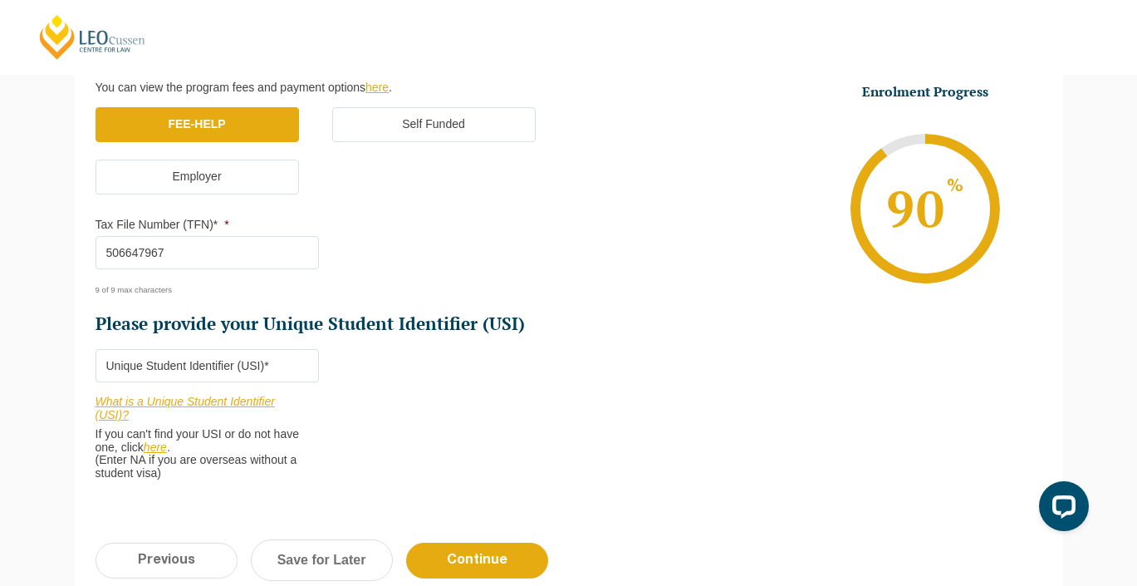
scroll to position [540, 0]
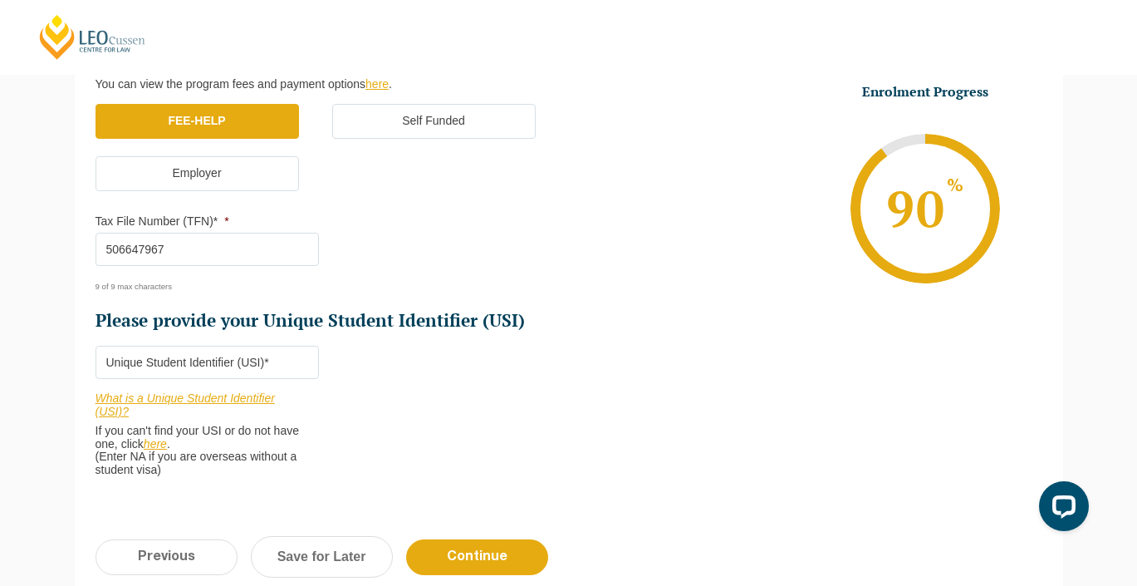
click at [169, 359] on input "Please provide your Unique Student Identifier (USI) *" at bounding box center [207, 362] width 223 height 33
paste input "Z3RC3W42YA"
type input "Z3RC3W42YA"
click at [454, 546] on input "Continue" at bounding box center [477, 557] width 142 height 36
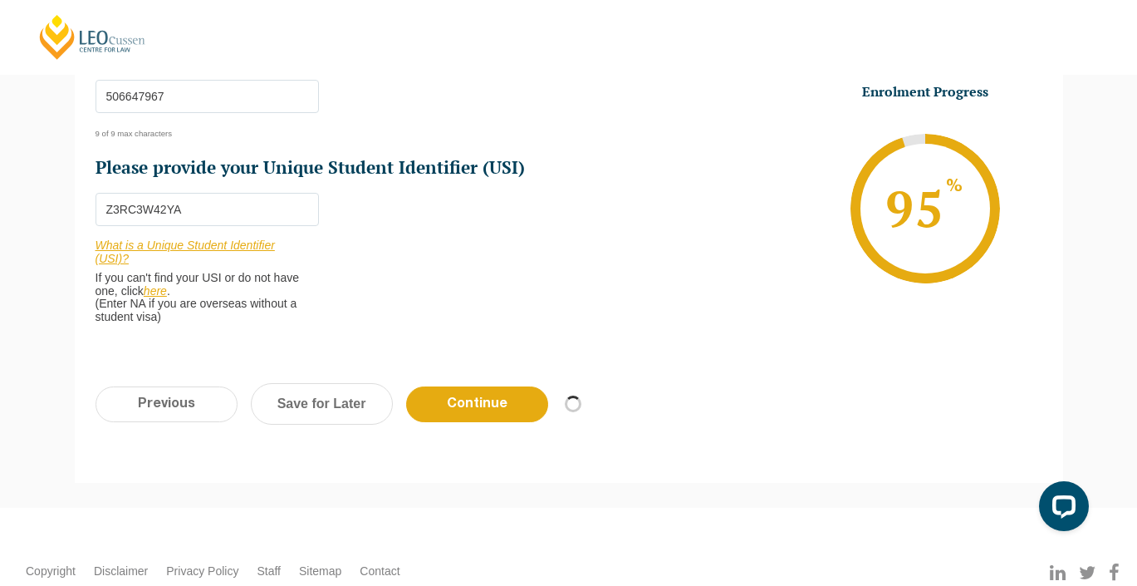
scroll to position [652, 0]
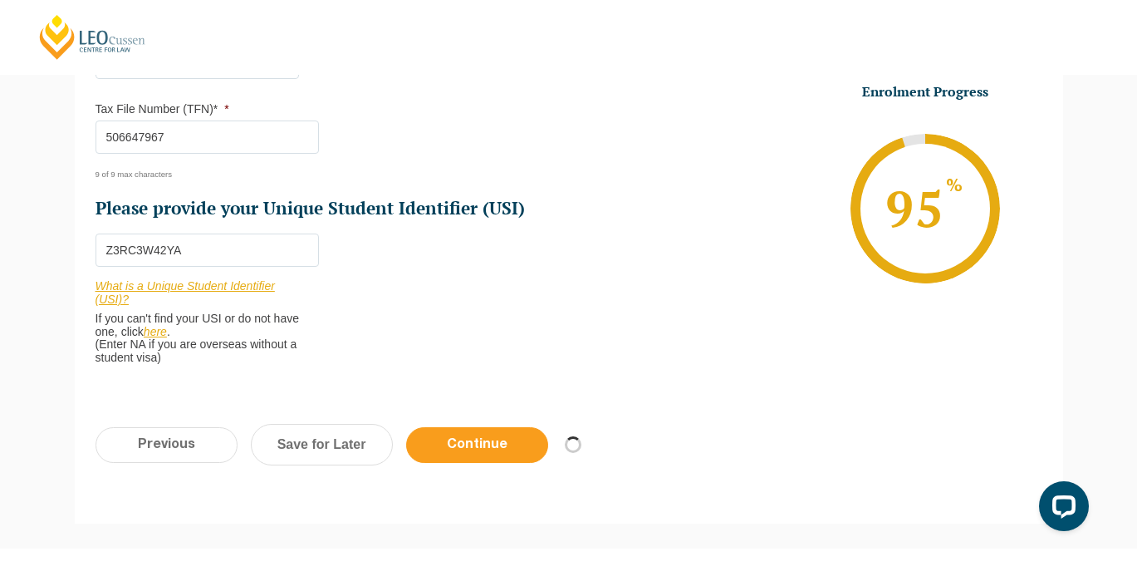
click at [479, 434] on input "Continue" at bounding box center [477, 445] width 142 height 36
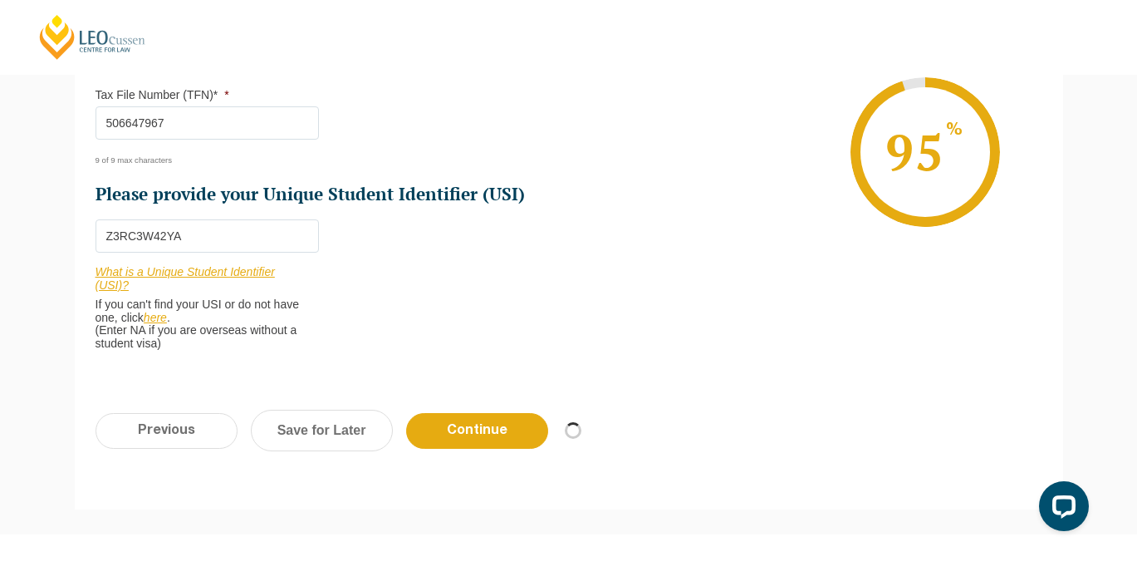
scroll to position [680, 0]
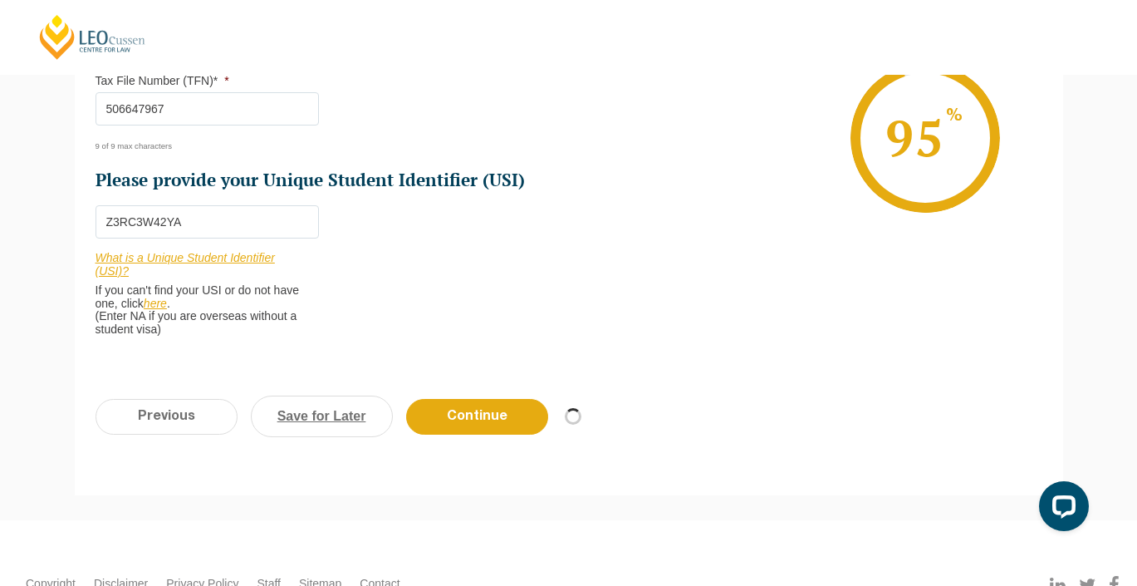
click at [358, 410] on link "Save for Later" at bounding box center [322, 416] width 142 height 42
click at [483, 399] on input "Continue" at bounding box center [477, 417] width 142 height 36
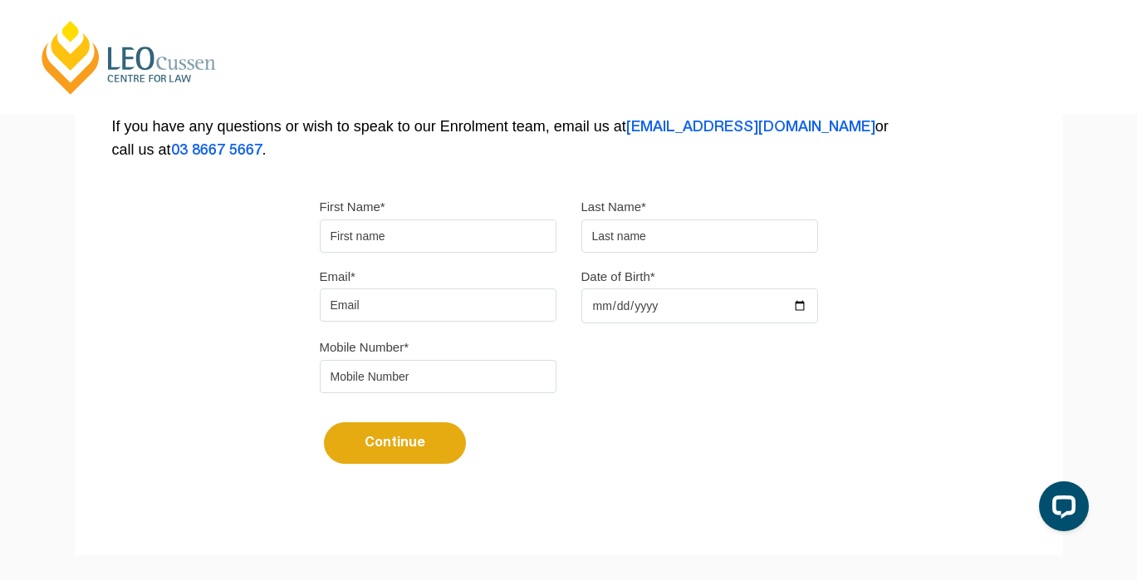
scroll to position [371, 0]
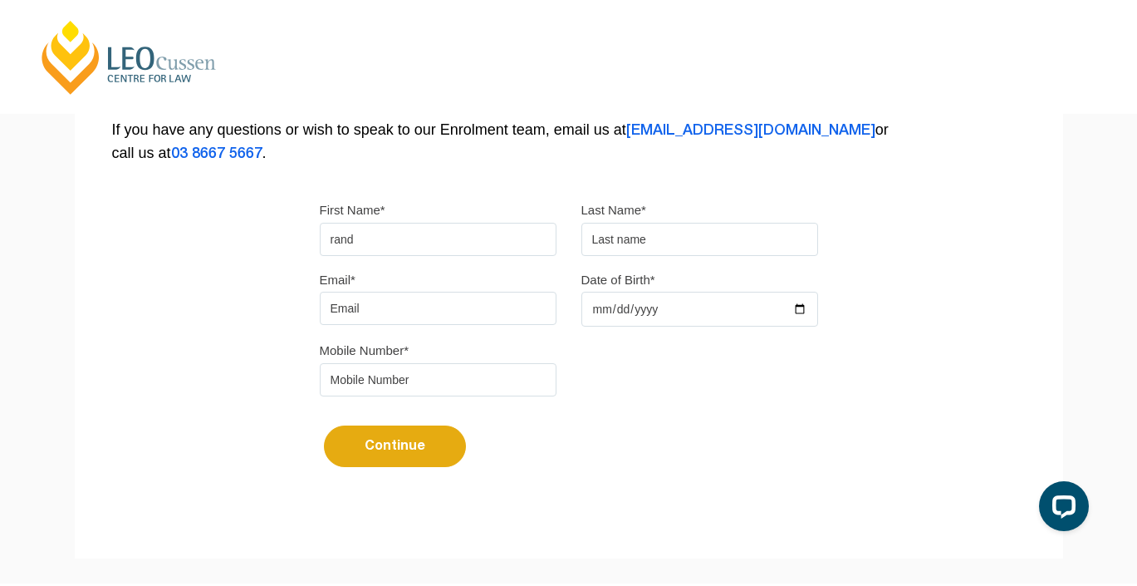
type input "rand"
type input ";"
type input "lazar"
type input "[EMAIL_ADDRESS][DOMAIN_NAME]"
click at [607, 312] on input "Date of Birth*" at bounding box center [700, 309] width 237 height 35
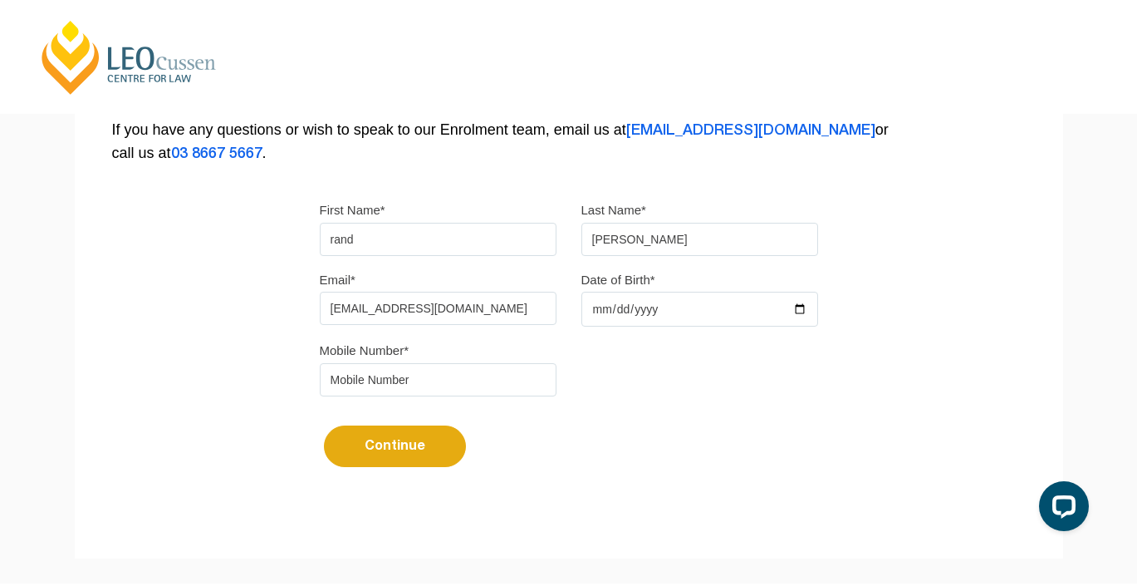
click at [622, 310] on input "Date of Birth*" at bounding box center [700, 309] width 237 height 35
click at [651, 304] on input "Date of Birth*" at bounding box center [700, 309] width 237 height 35
click at [648, 311] on input "Date of Birth*" at bounding box center [700, 309] width 237 height 35
type input "2002-08-17"
type input "0428783278"
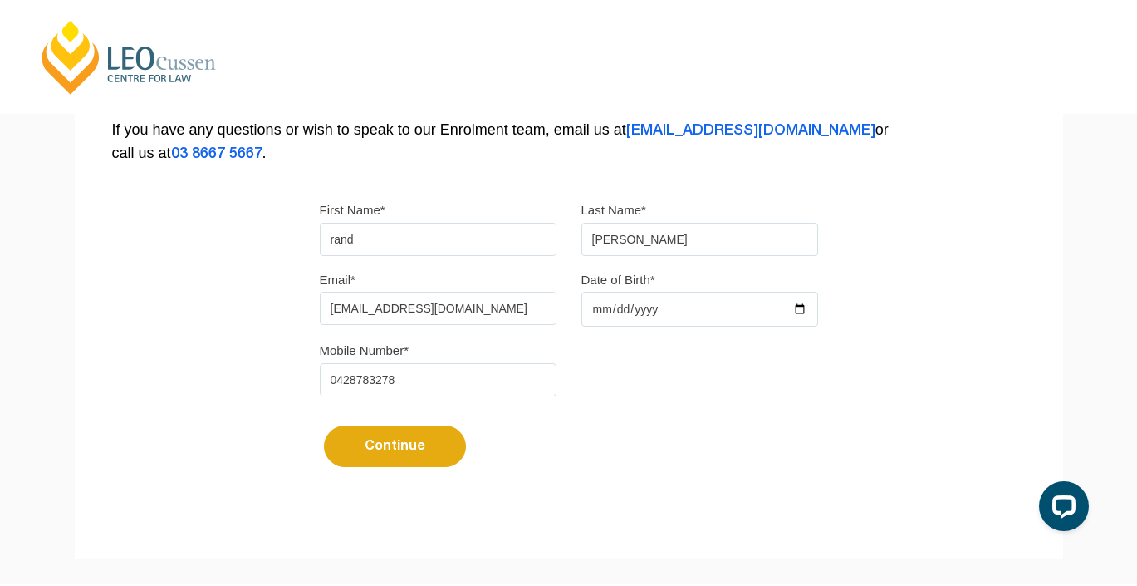
click at [442, 447] on button "Continue" at bounding box center [395, 446] width 142 height 42
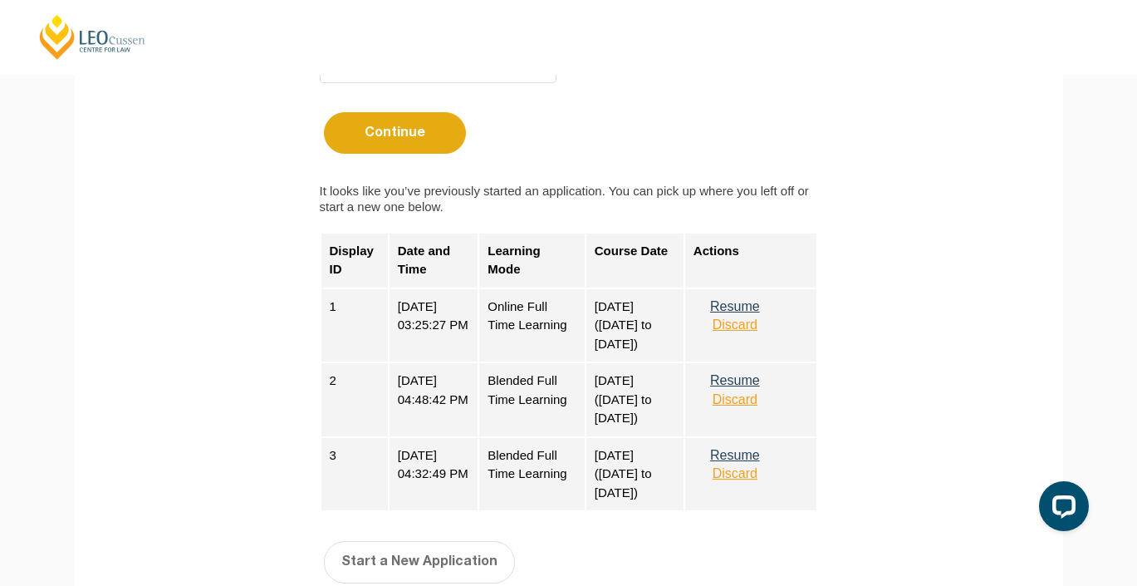
scroll to position [695, 0]
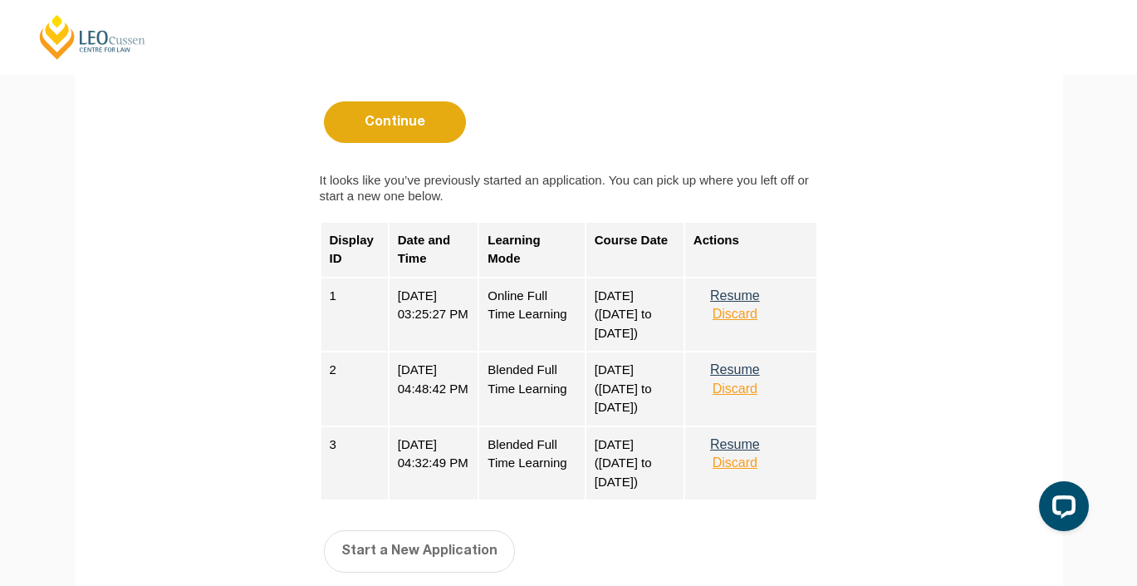
click at [756, 302] on button "Resume" at bounding box center [735, 295] width 83 height 15
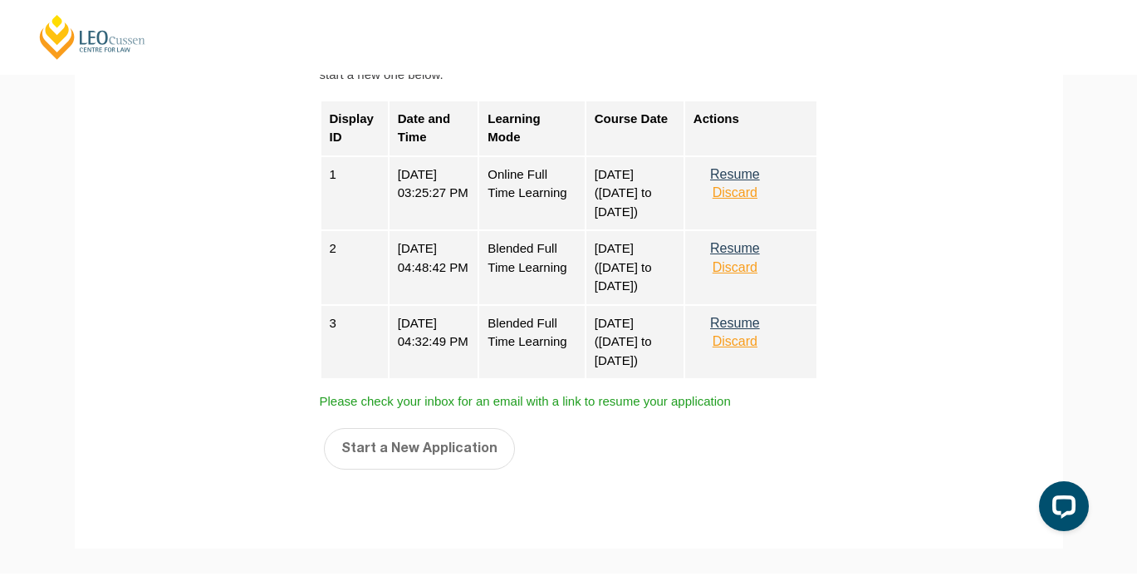
scroll to position [831, 0]
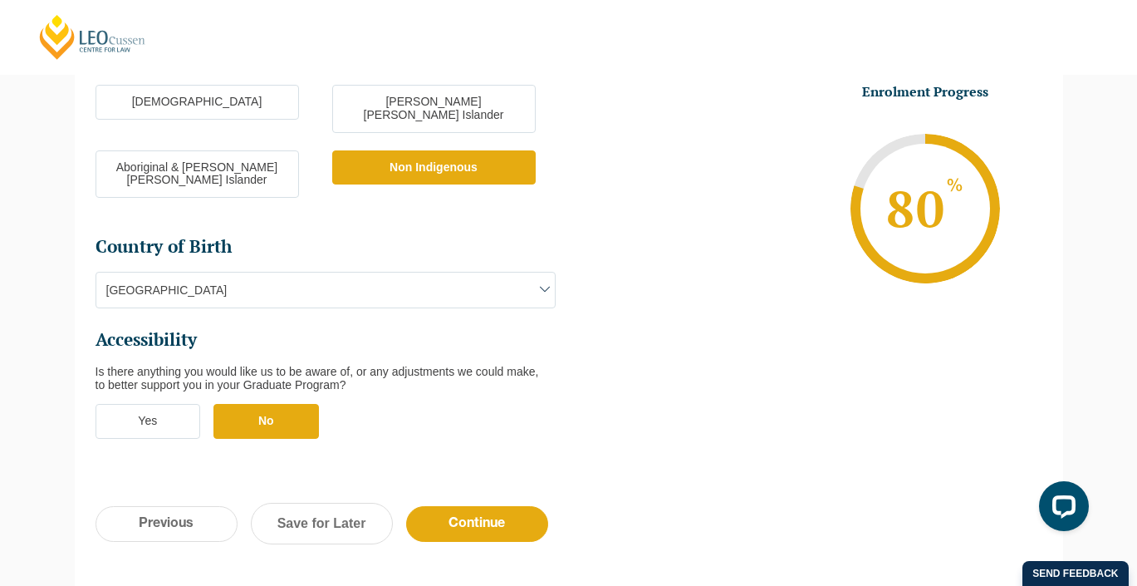
scroll to position [503, 0]
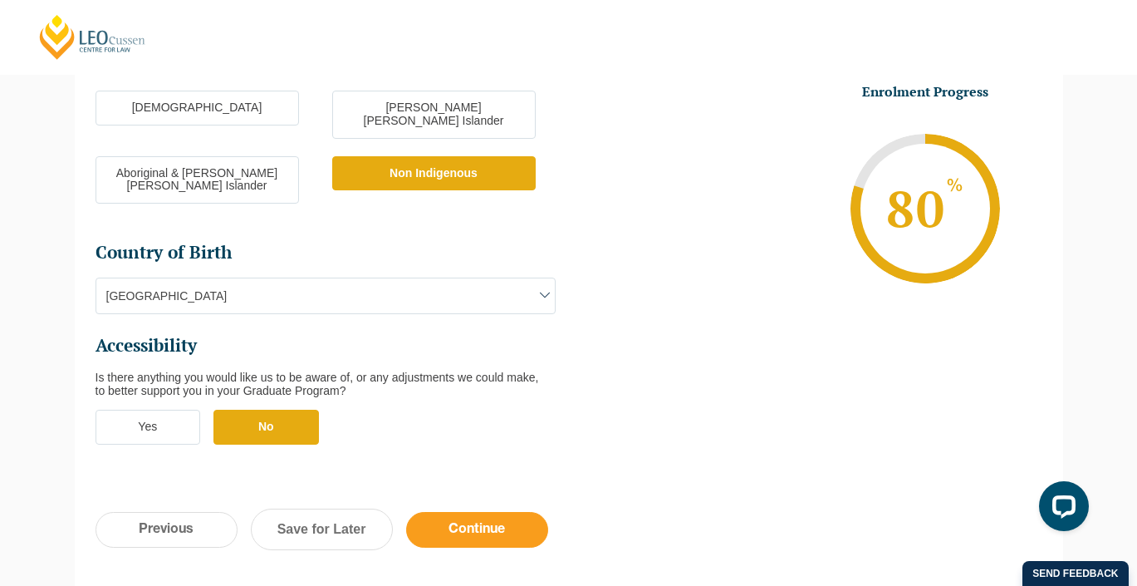
click at [484, 512] on input "Continue" at bounding box center [477, 530] width 142 height 36
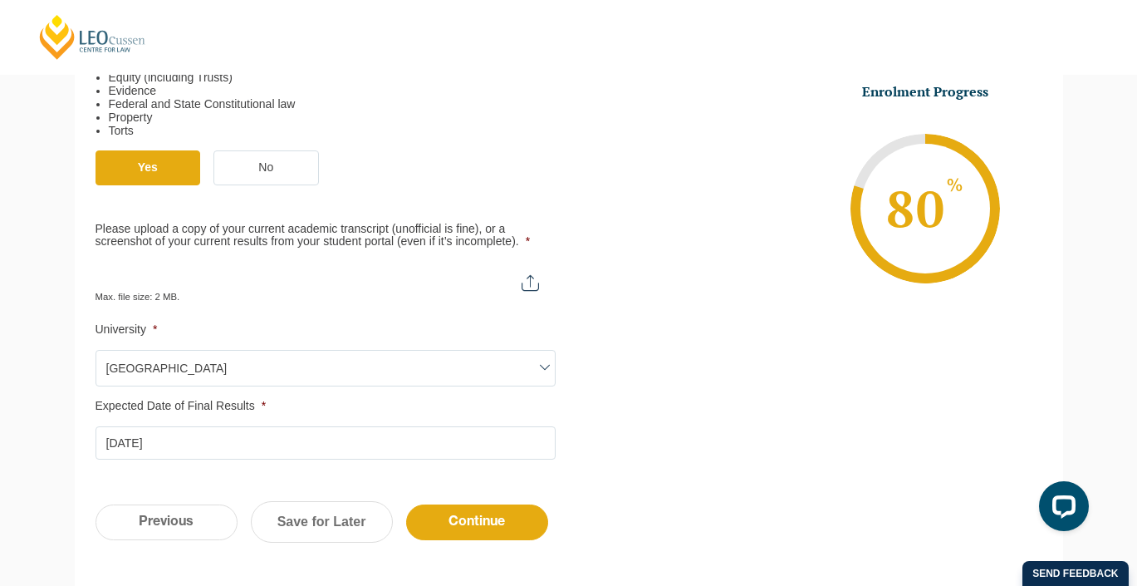
scroll to position [690, 0]
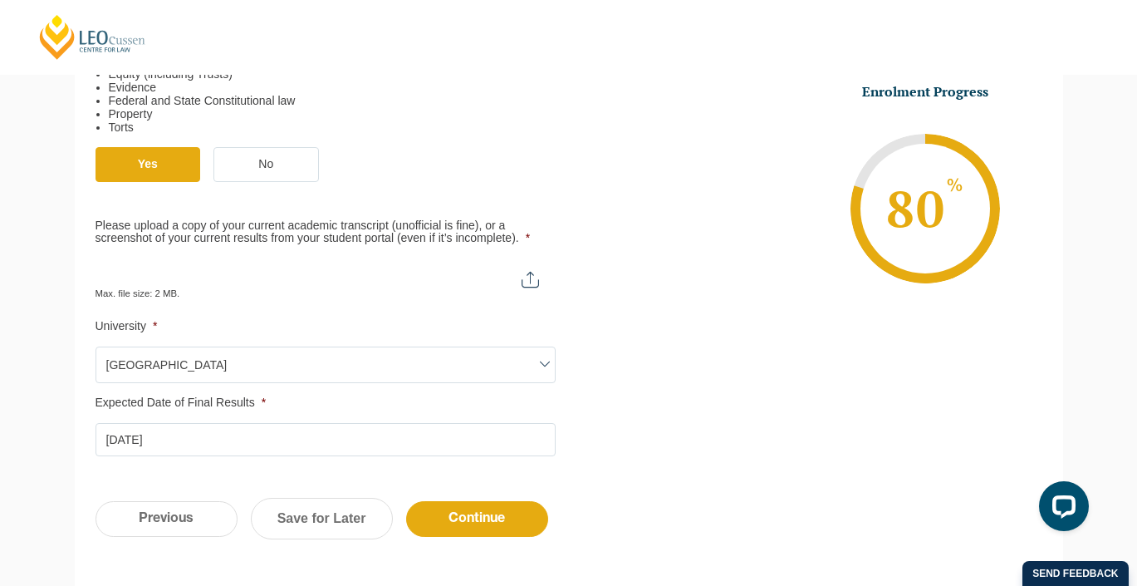
type input "C:\fakepath\unofficial transcript.pdf"
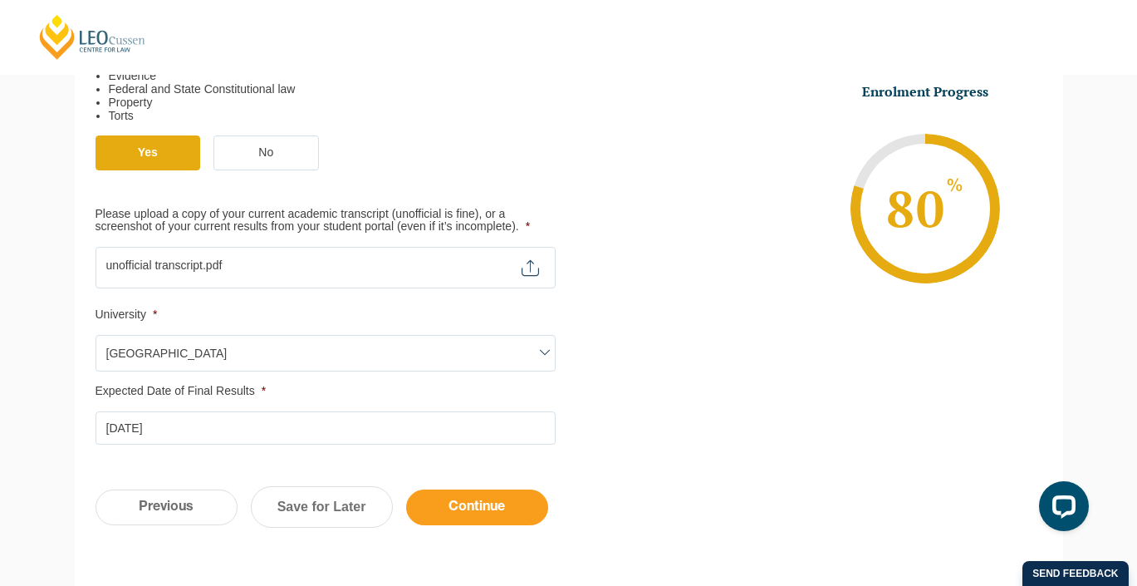
click at [445, 500] on input "Continue" at bounding box center [477, 507] width 142 height 36
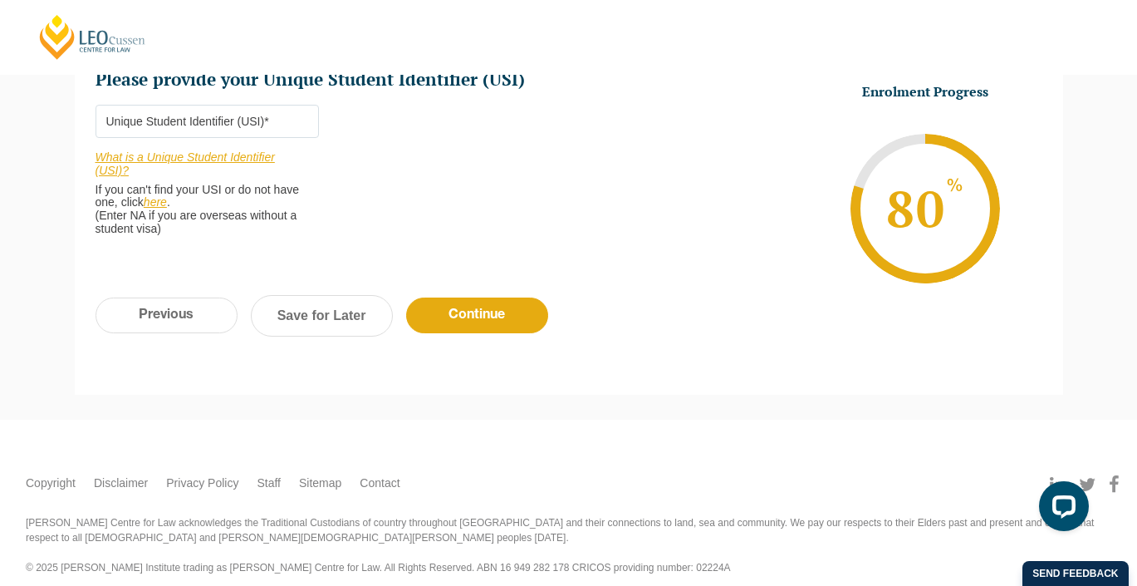
scroll to position [0, 0]
click at [307, 302] on link "Save for Later" at bounding box center [322, 316] width 142 height 42
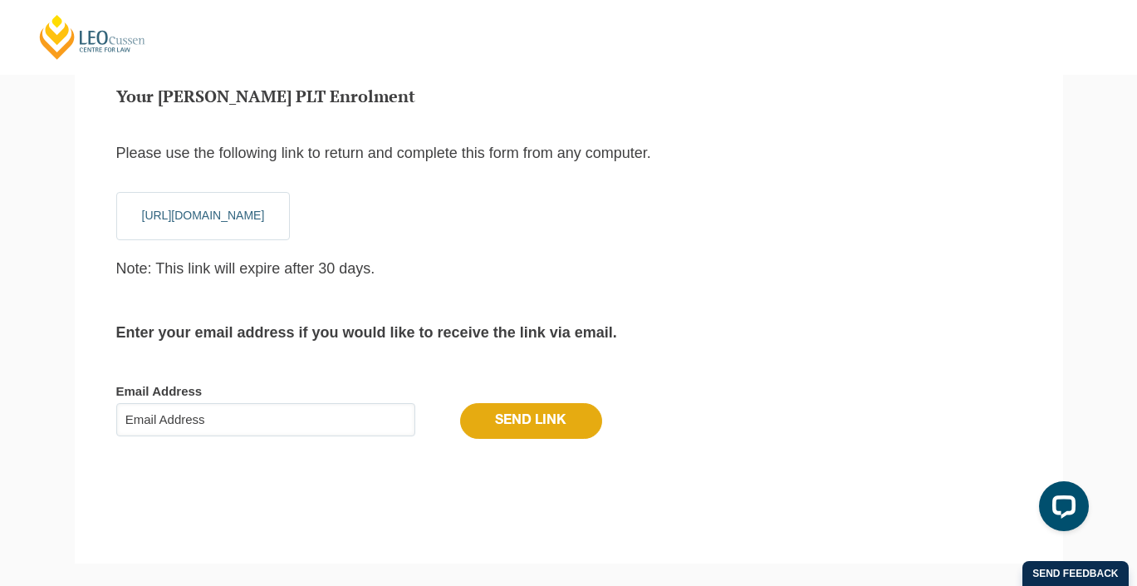
scroll to position [118, 0]
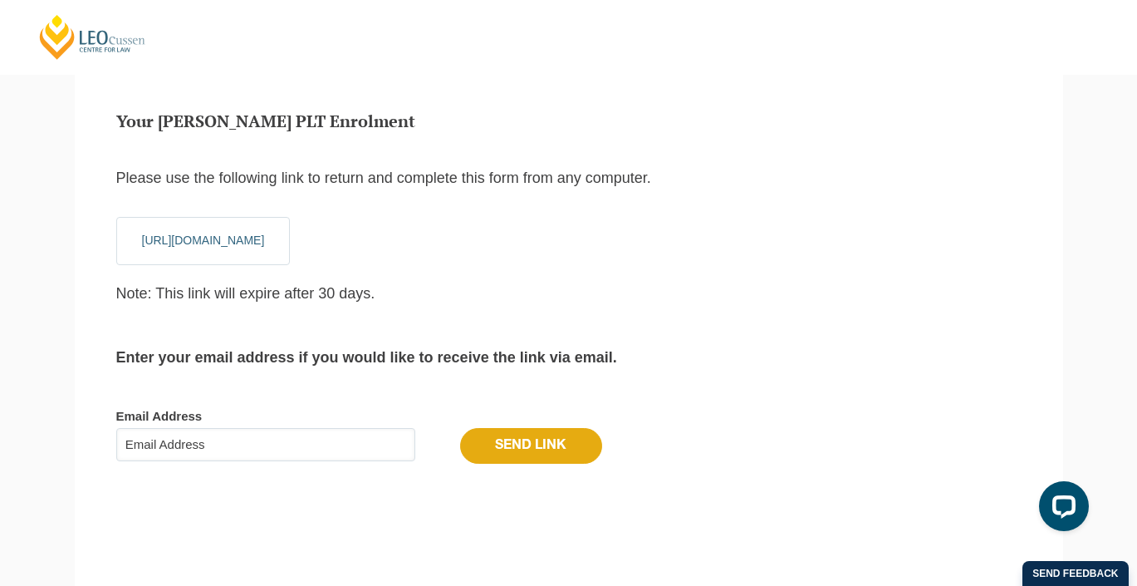
click at [257, 435] on input "Email Address" at bounding box center [265, 444] width 299 height 33
type input "[EMAIL_ADDRESS][DOMAIN_NAME]"
click at [495, 449] on input "Send Link" at bounding box center [531, 445] width 142 height 35
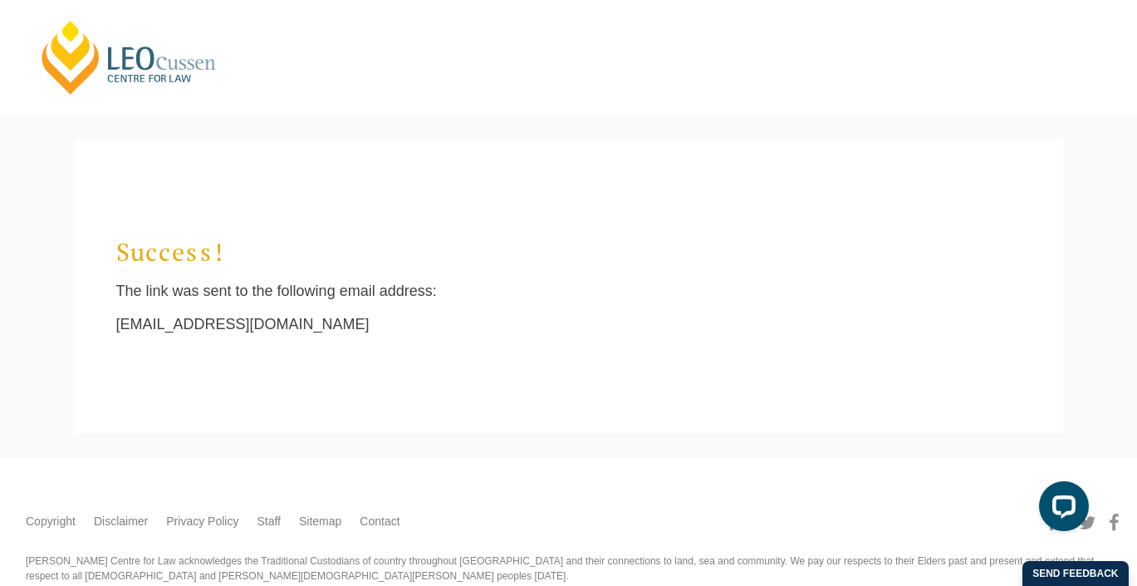
scroll to position [0, 0]
click at [185, 62] on link "[PERSON_NAME] Centre for Law" at bounding box center [129, 57] width 184 height 78
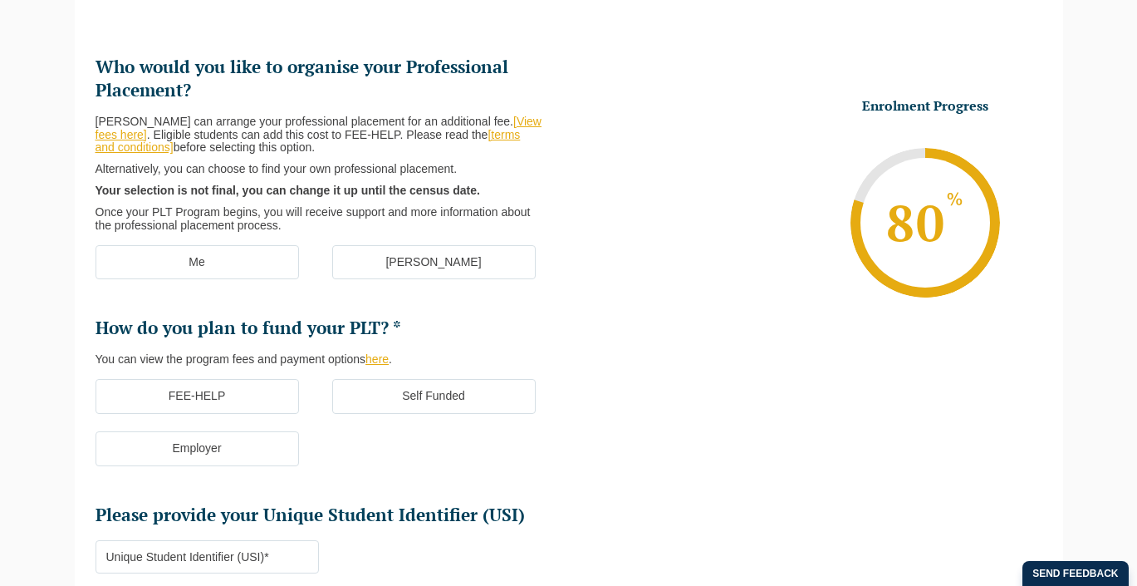
scroll to position [256, 0]
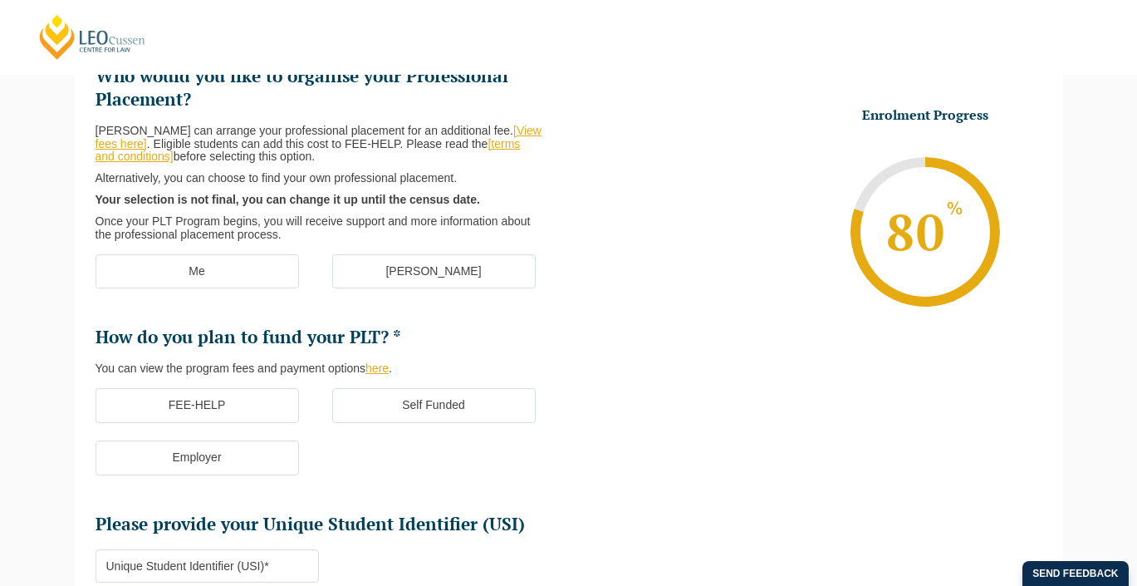
click at [370, 272] on label "[PERSON_NAME]" at bounding box center [434, 271] width 204 height 35
click at [0, 0] on input "[PERSON_NAME]" at bounding box center [0, 0] width 0 height 0
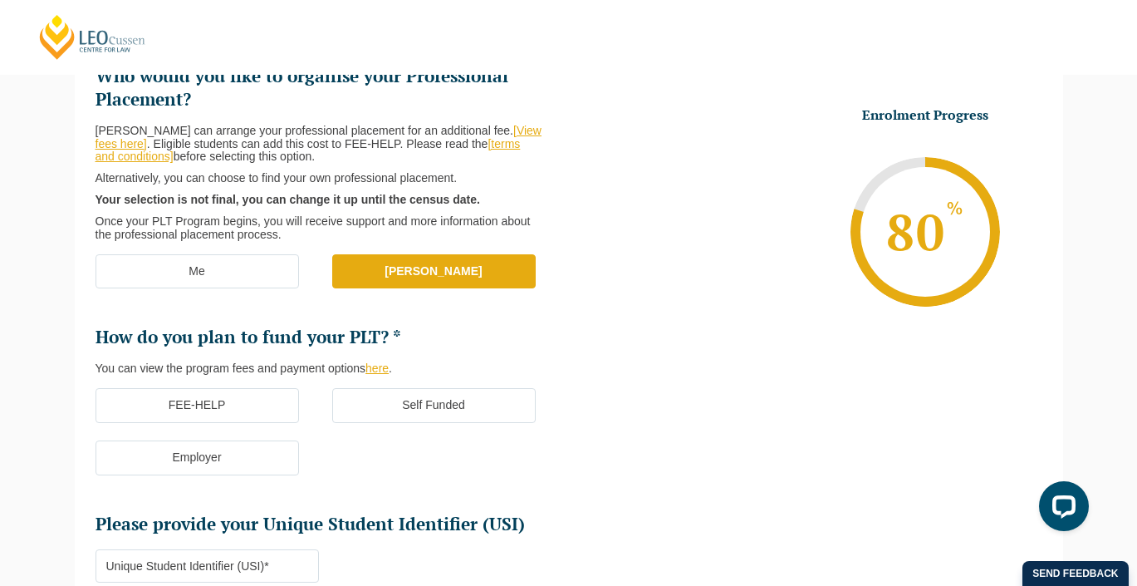
scroll to position [0, 0]
click at [247, 388] on label "FEE-HELP" at bounding box center [198, 405] width 204 height 35
click at [0, 0] on input "FEE-HELP" at bounding box center [0, 0] width 0 height 0
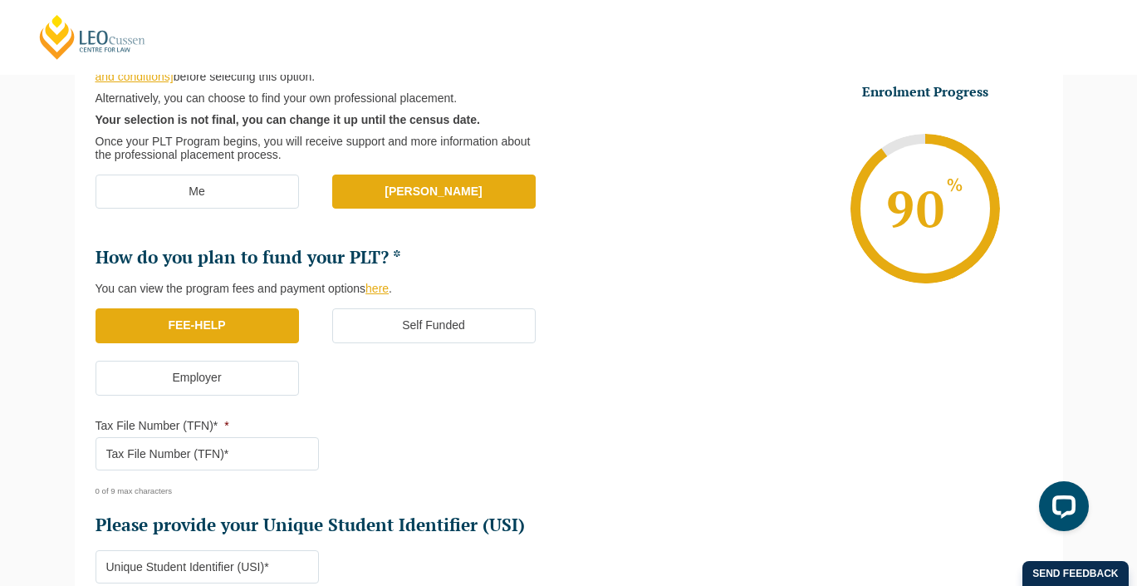
scroll to position [399, 0]
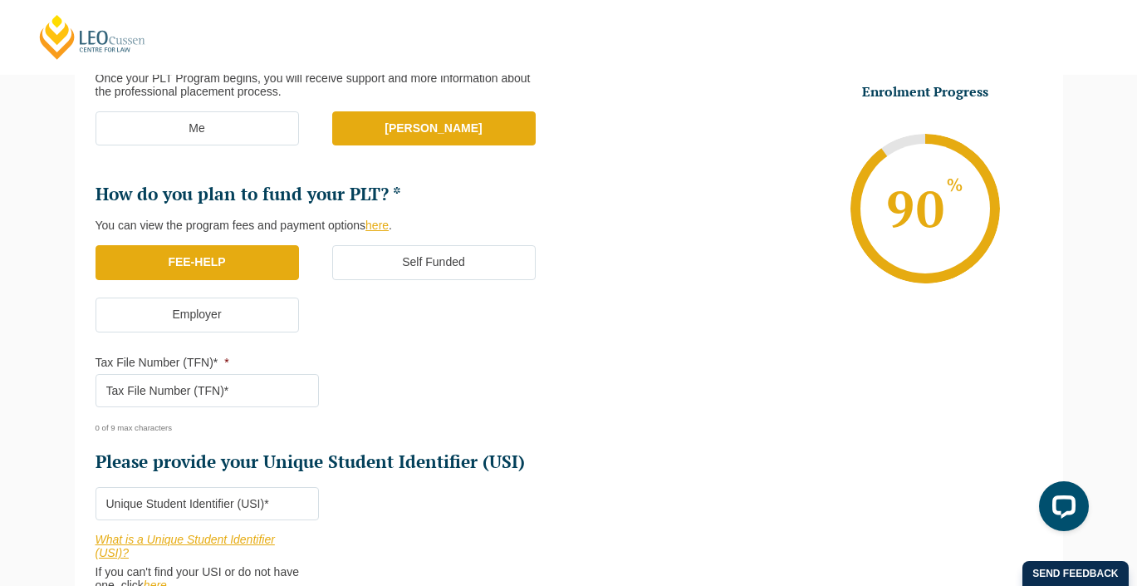
click at [249, 381] on input "Tax File Number (TFN)* *" at bounding box center [207, 390] width 223 height 33
paste input "506647967"
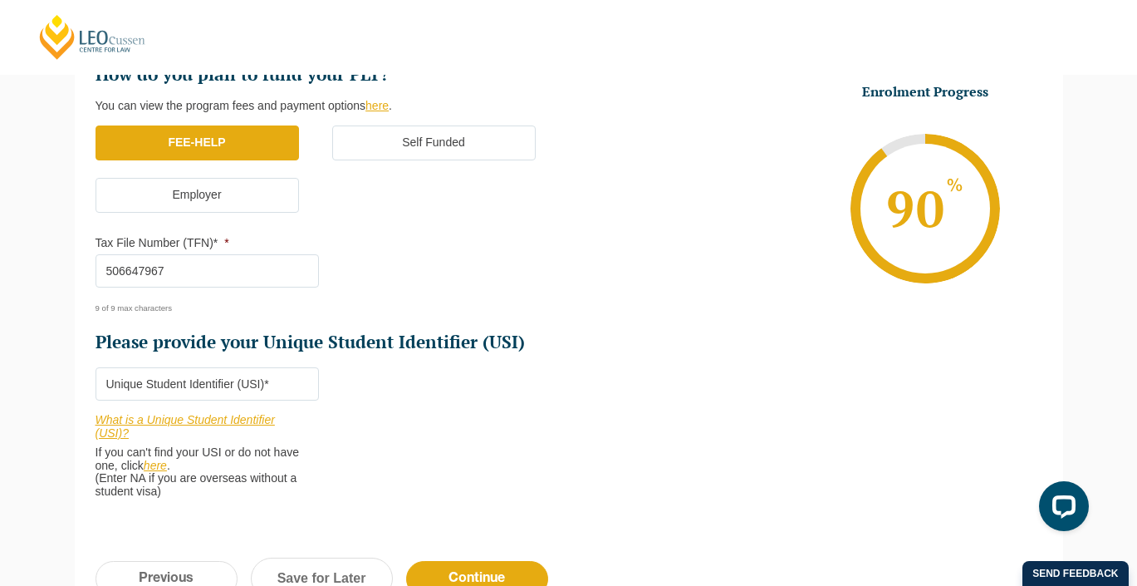
scroll to position [524, 0]
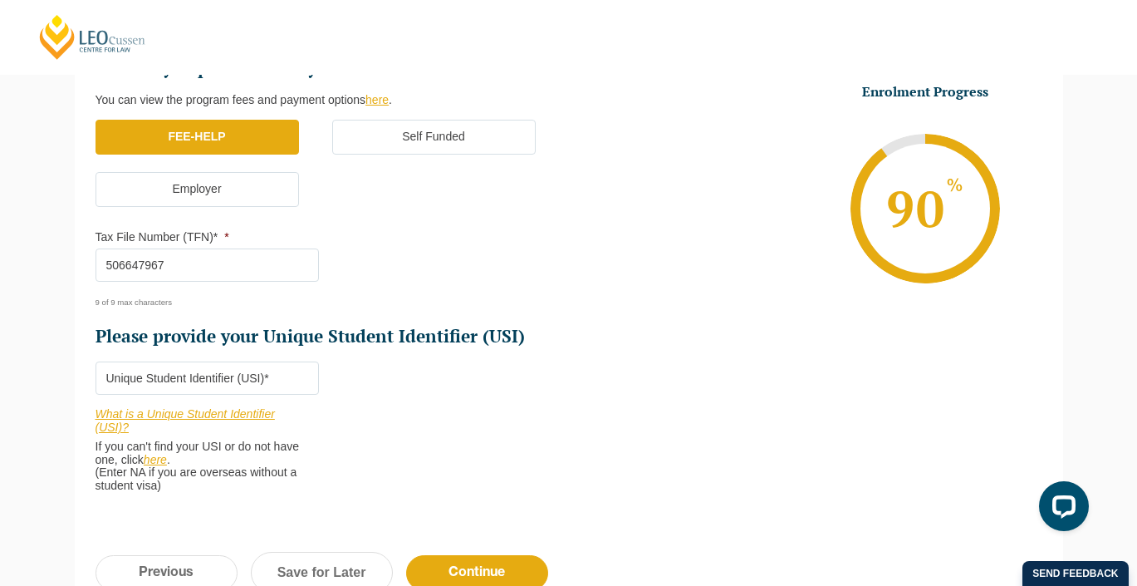
type input "506647967"
click at [243, 373] on input "Please provide your Unique Student Identifier (USI) *" at bounding box center [207, 377] width 223 height 33
paste input "Z3RC3W42YA"
type input "Z3RC3W42YA"
click at [459, 558] on input "Continue" at bounding box center [477, 573] width 142 height 36
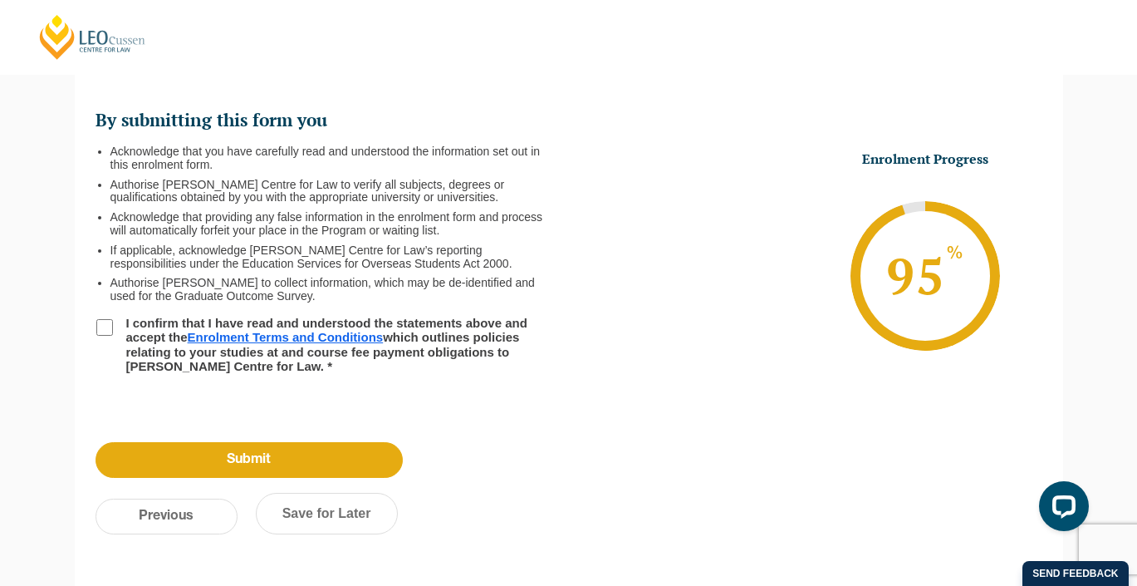
scroll to position [214, 0]
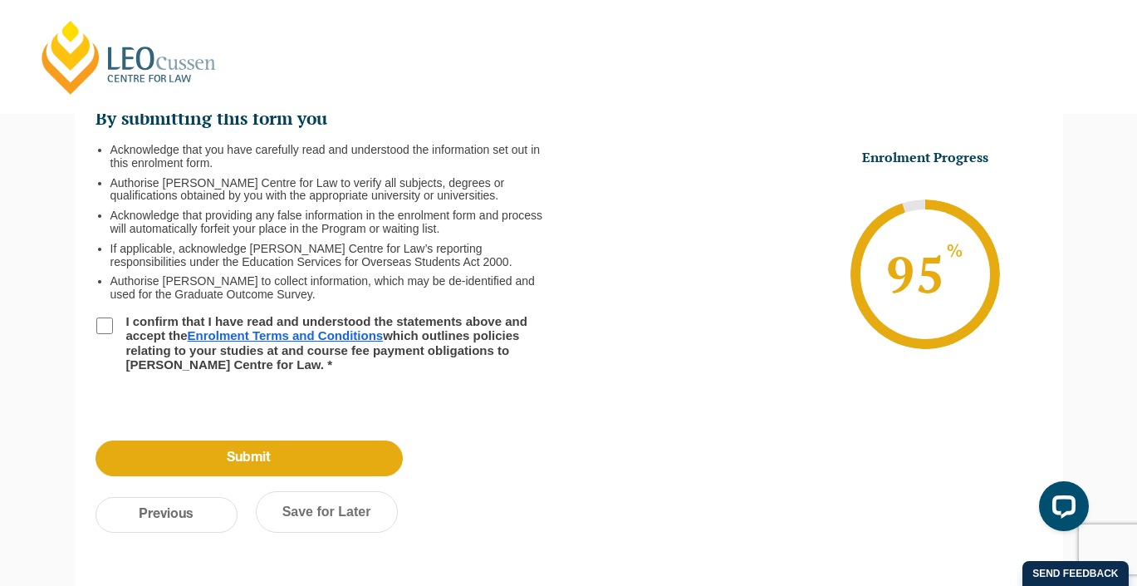
click at [101, 317] on input "I confirm that I have read and understood the statements above and accept the E…" at bounding box center [104, 325] width 17 height 17
checkbox input "true"
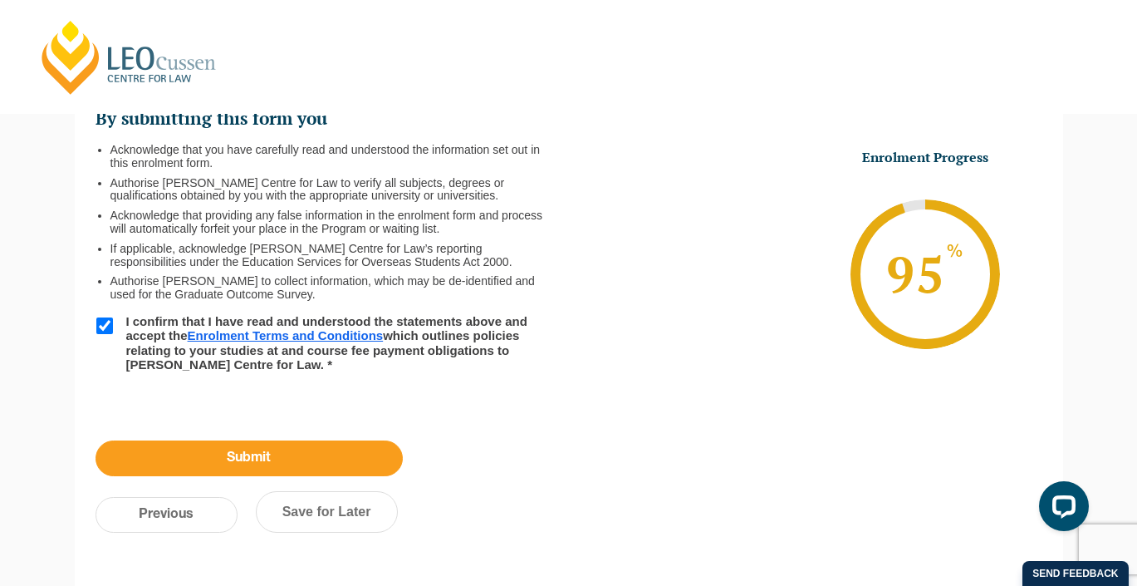
click at [171, 454] on input "Submit" at bounding box center [249, 458] width 307 height 36
